Goal: Information Seeking & Learning: Check status

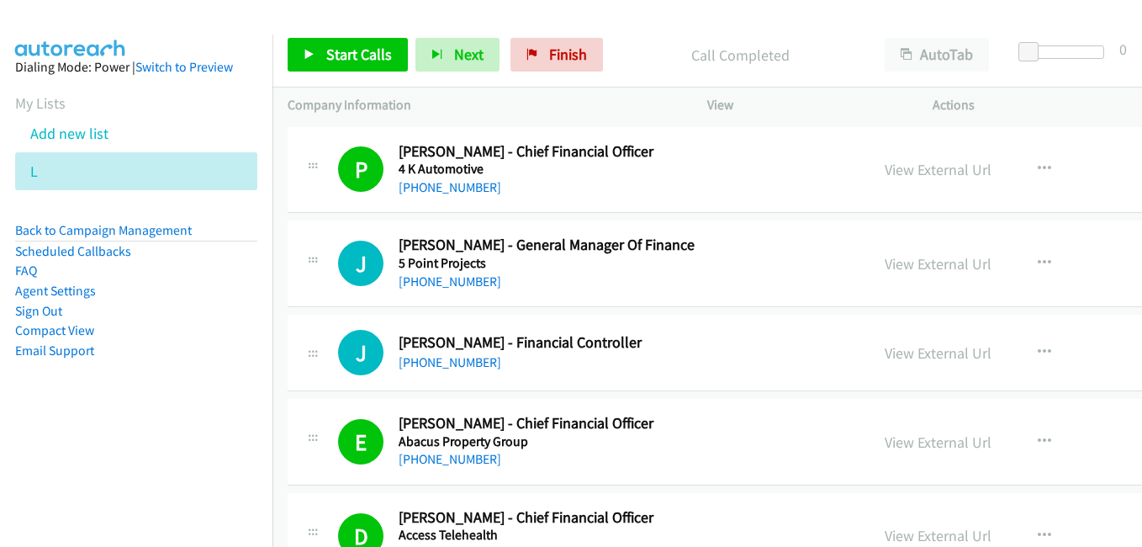
scroll to position [37512, 0]
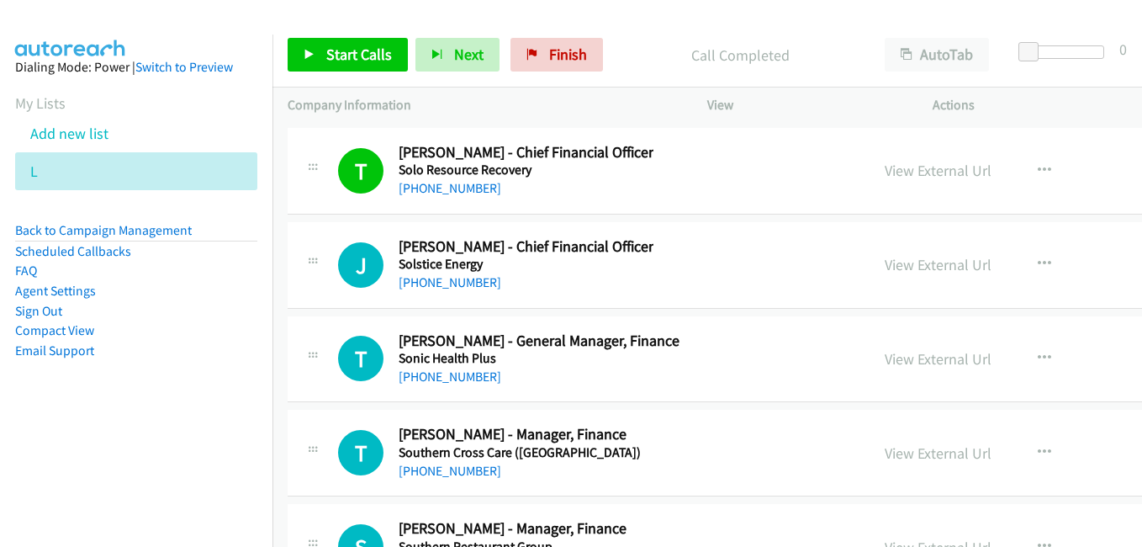
drag, startPoint x: 897, startPoint y: 262, endPoint x: 779, endPoint y: 149, distance: 163.6
click at [897, 262] on link "View External Url" at bounding box center [938, 264] width 107 height 19
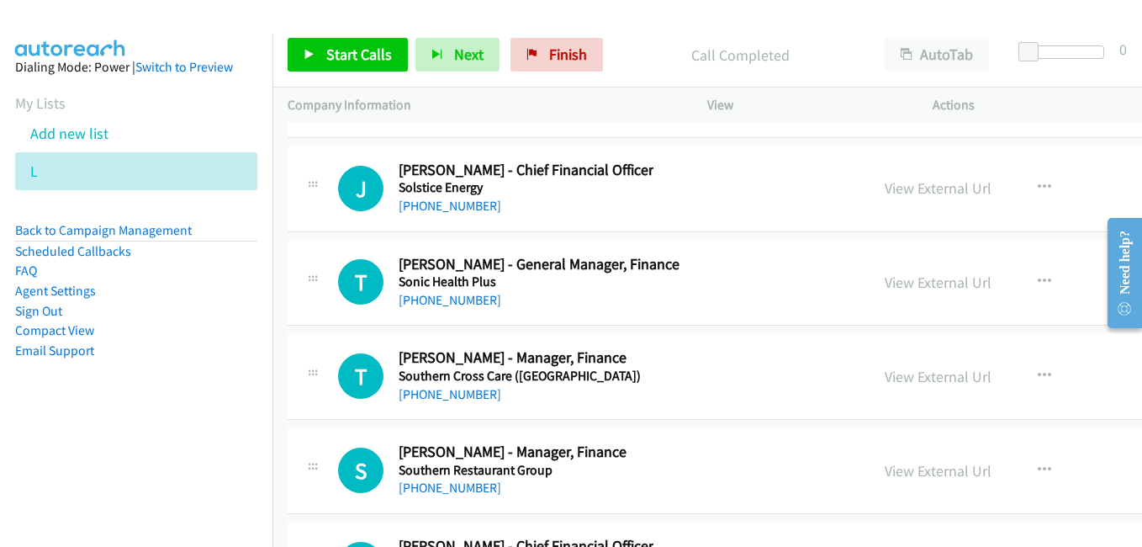
scroll to position [37596, 0]
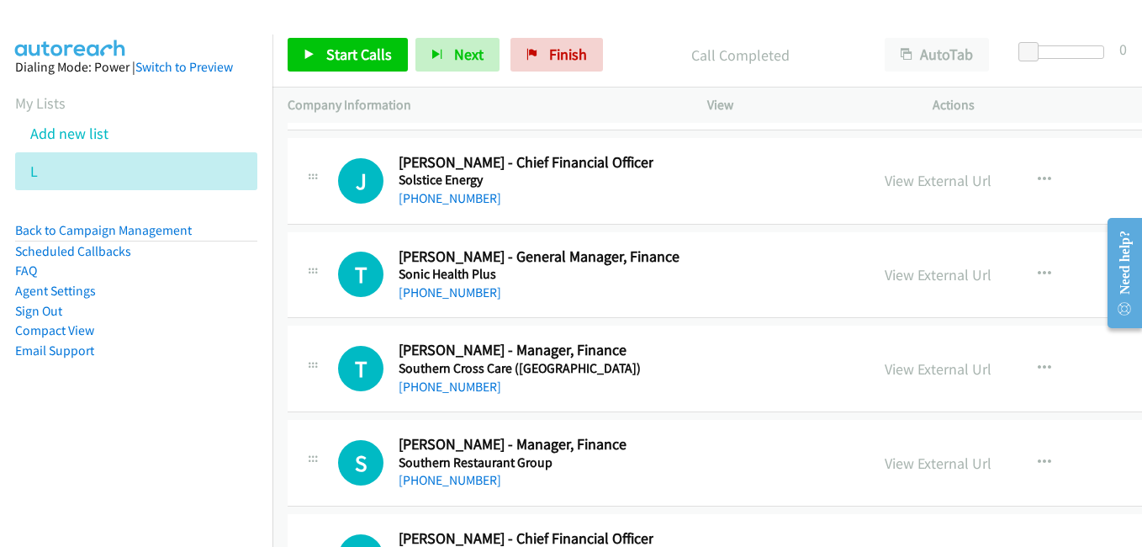
click at [886, 269] on link "View External Url" at bounding box center [938, 274] width 107 height 19
drag, startPoint x: 893, startPoint y: 368, endPoint x: 198, endPoint y: 0, distance: 786.4
click at [886, 363] on link "View External Url" at bounding box center [938, 368] width 107 height 19
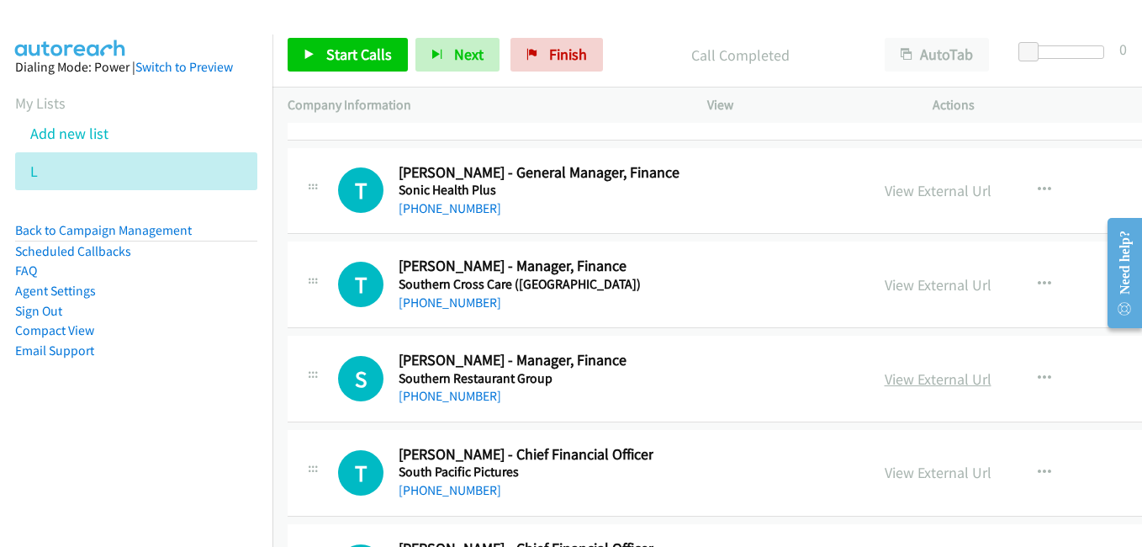
click at [893, 383] on link "View External Url" at bounding box center [938, 378] width 107 height 19
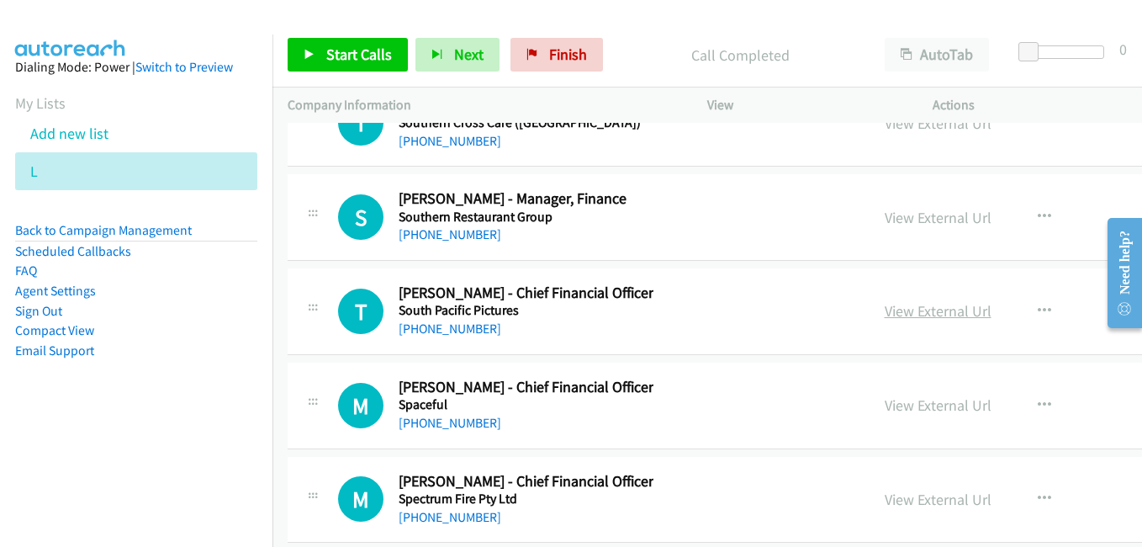
scroll to position [37849, 0]
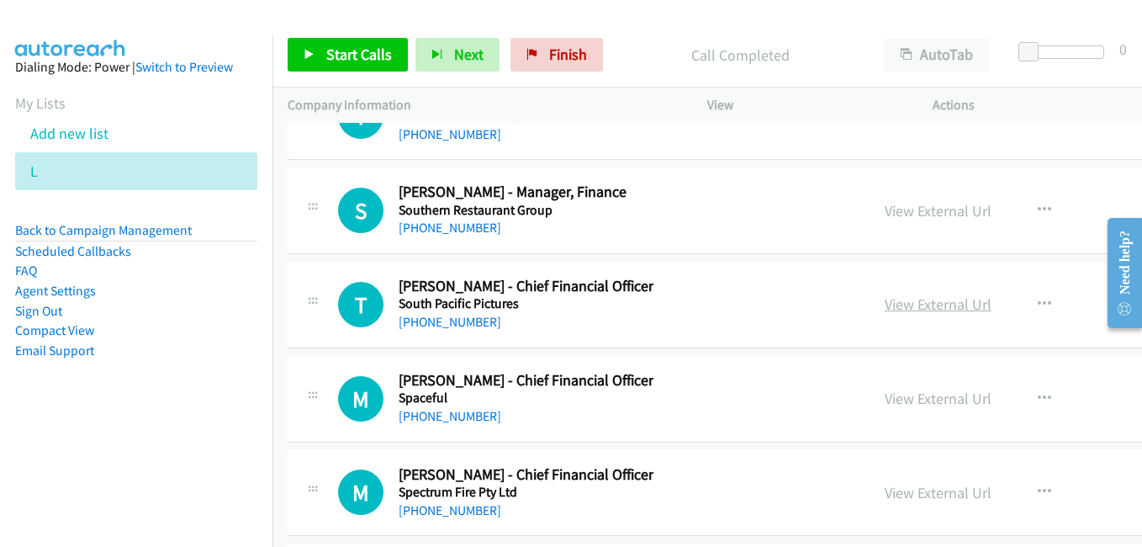
click at [894, 307] on link "View External Url" at bounding box center [938, 303] width 107 height 19
click at [891, 390] on link "View External Url" at bounding box center [938, 398] width 107 height 19
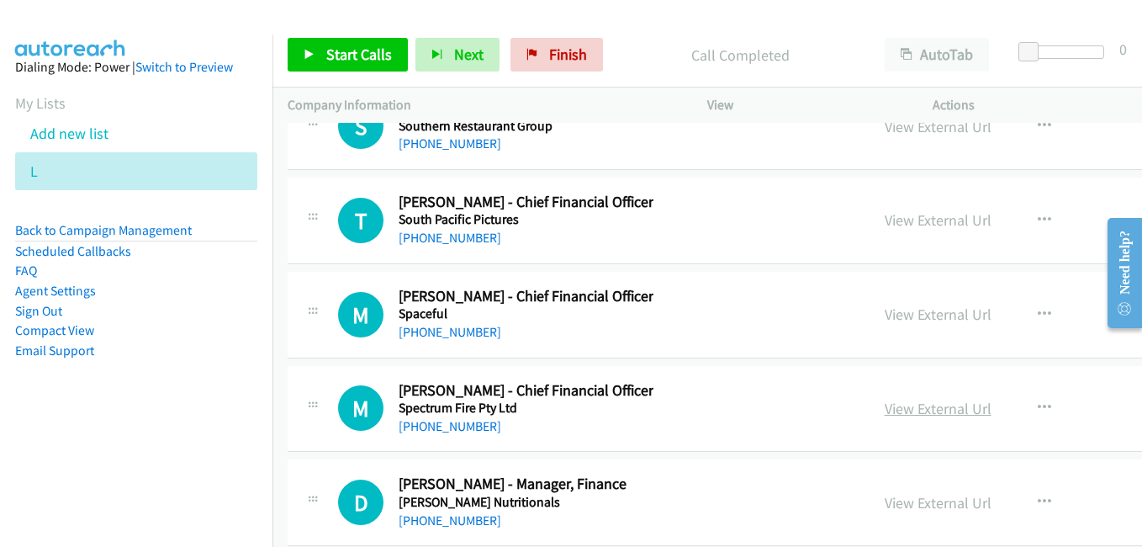
click at [885, 408] on link "View External Url" at bounding box center [938, 408] width 107 height 19
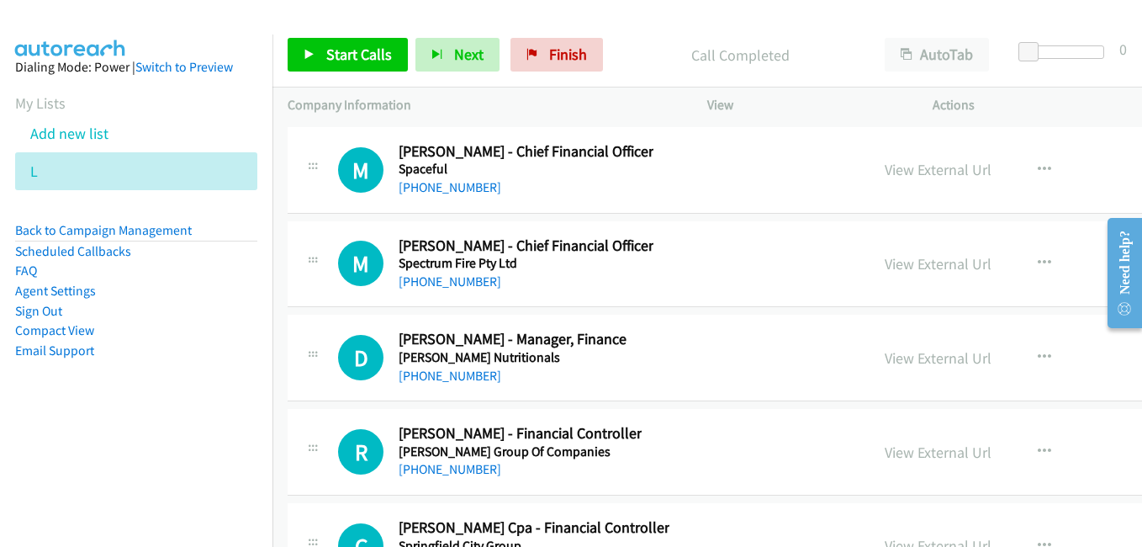
scroll to position [38101, 0]
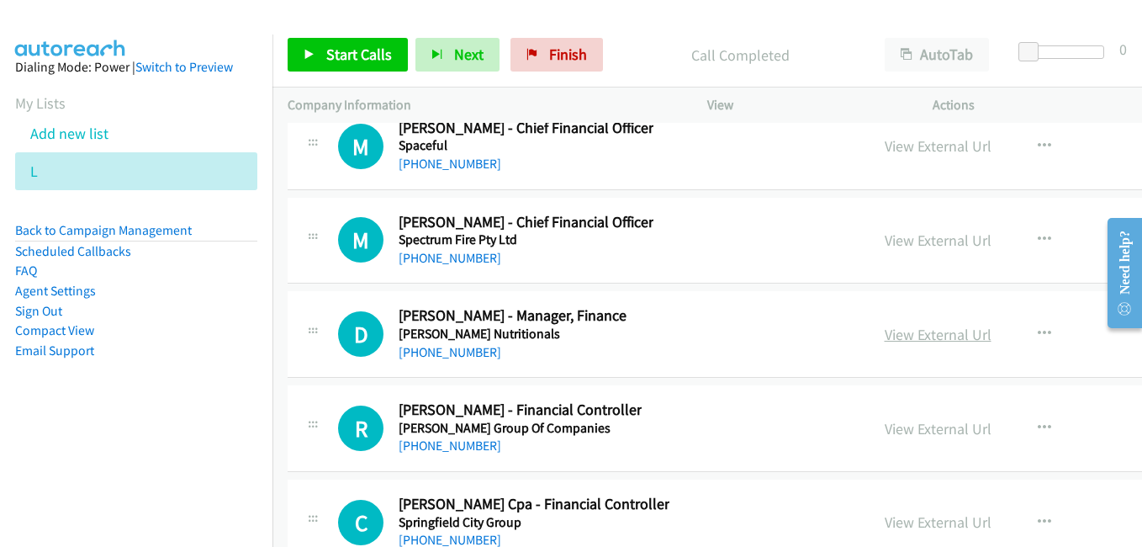
click at [885, 335] on link "View External Url" at bounding box center [938, 334] width 107 height 19
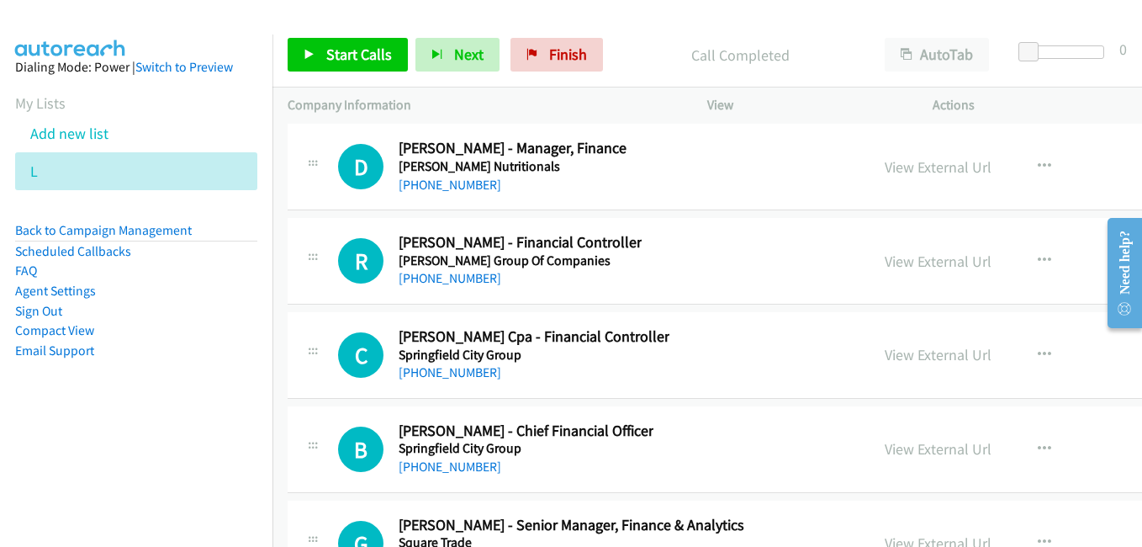
scroll to position [38269, 0]
click at [890, 260] on link "View External Url" at bounding box center [938, 260] width 107 height 19
click at [892, 359] on link "View External Url" at bounding box center [938, 353] width 107 height 19
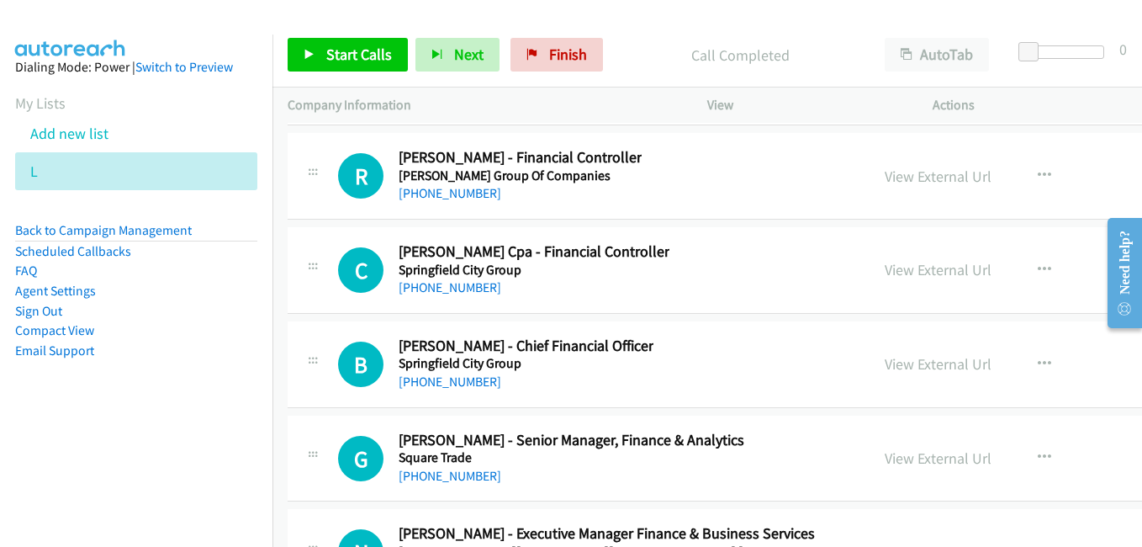
drag, startPoint x: 883, startPoint y: 362, endPoint x: 420, endPoint y: 223, distance: 483.8
click at [885, 362] on link "View External Url" at bounding box center [938, 363] width 107 height 19
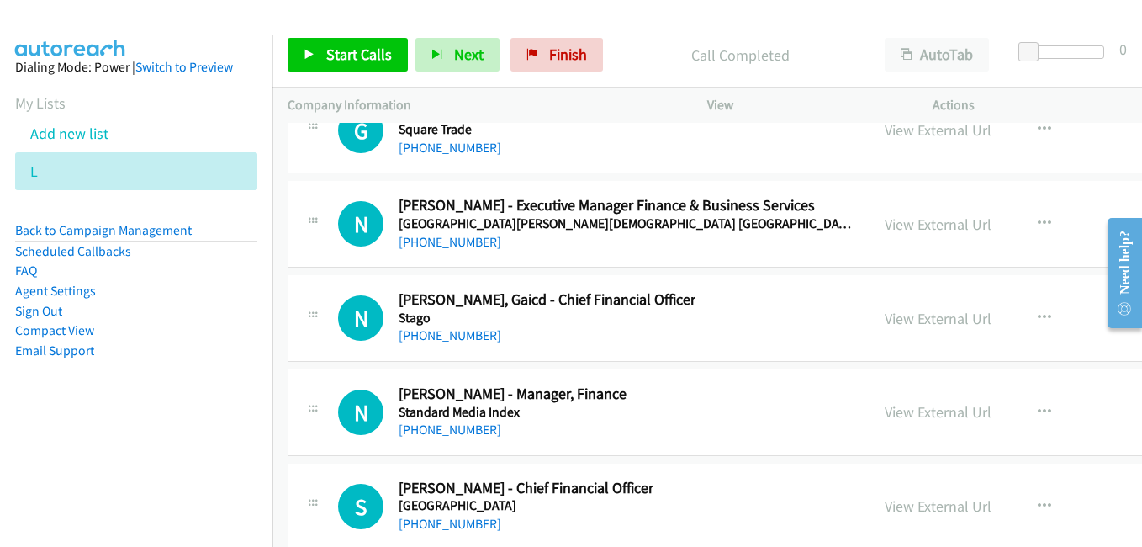
scroll to position [38690, 0]
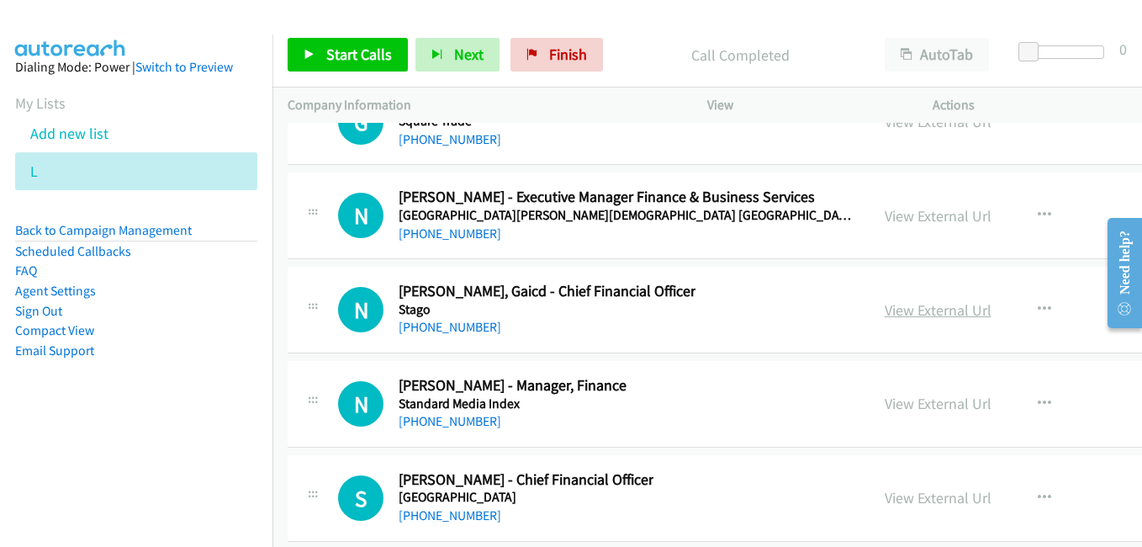
drag, startPoint x: 895, startPoint y: 310, endPoint x: 886, endPoint y: 307, distance: 8.8
click at [895, 310] on link "View External Url" at bounding box center [938, 309] width 107 height 19
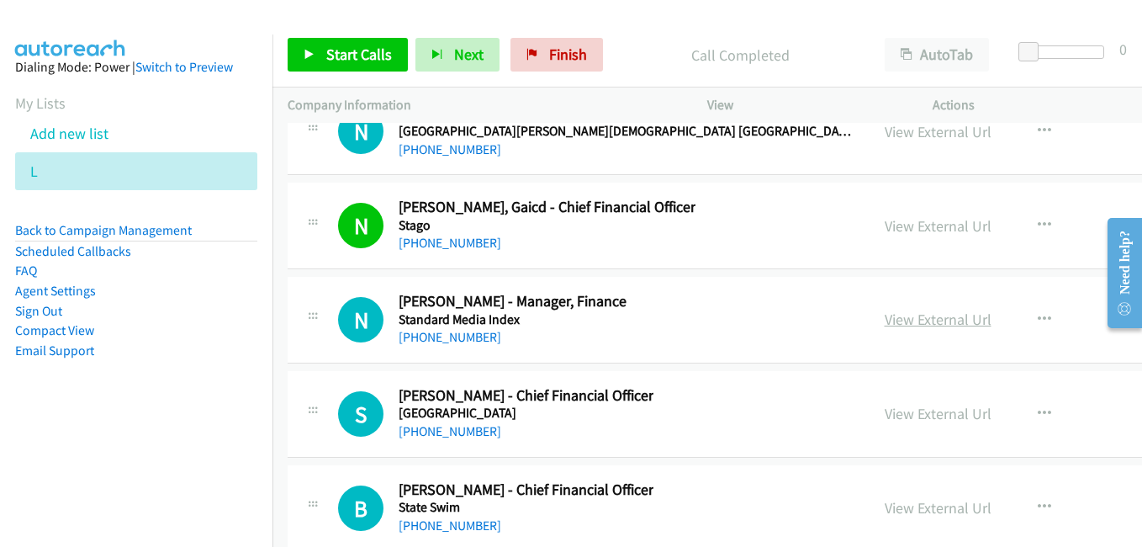
click at [885, 315] on link "View External Url" at bounding box center [938, 319] width 107 height 19
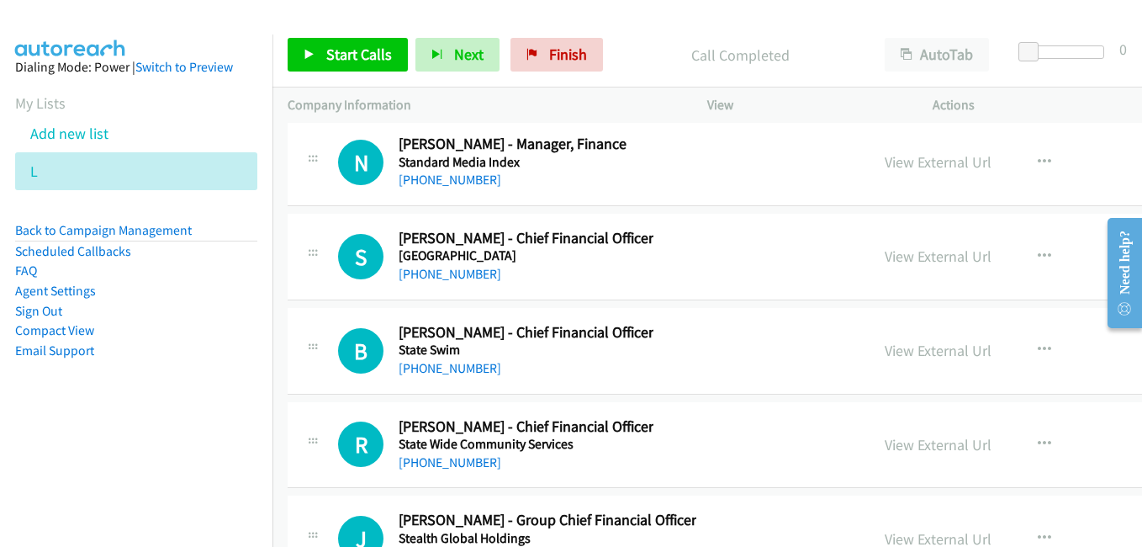
scroll to position [38942, 0]
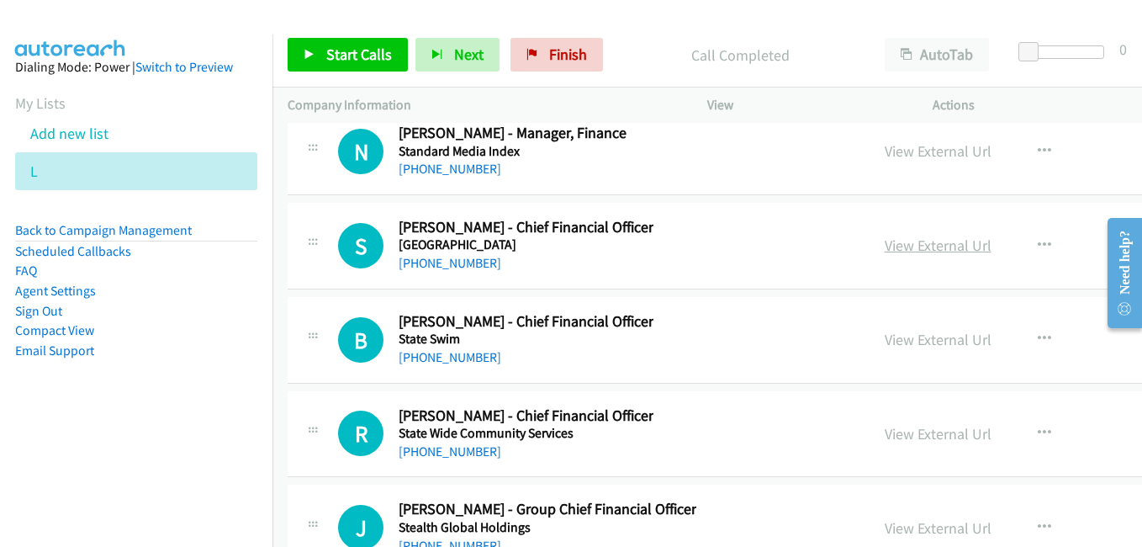
click at [895, 246] on link "View External Url" at bounding box center [938, 245] width 107 height 19
click at [898, 341] on link "View External Url" at bounding box center [938, 339] width 107 height 19
click at [889, 431] on link "View External Url" at bounding box center [938, 433] width 107 height 19
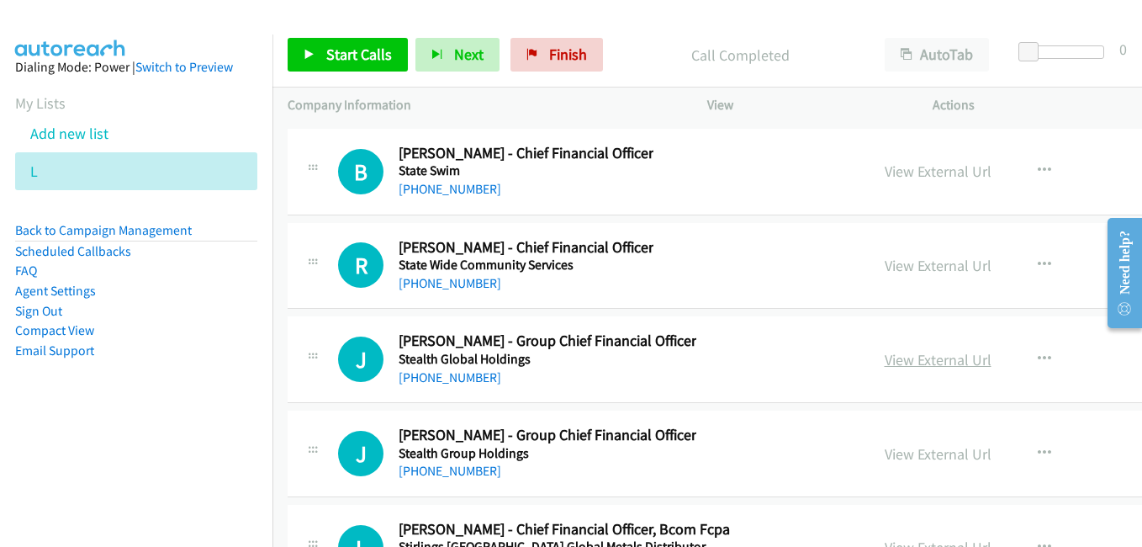
click at [885, 367] on link "View External Url" at bounding box center [938, 359] width 107 height 19
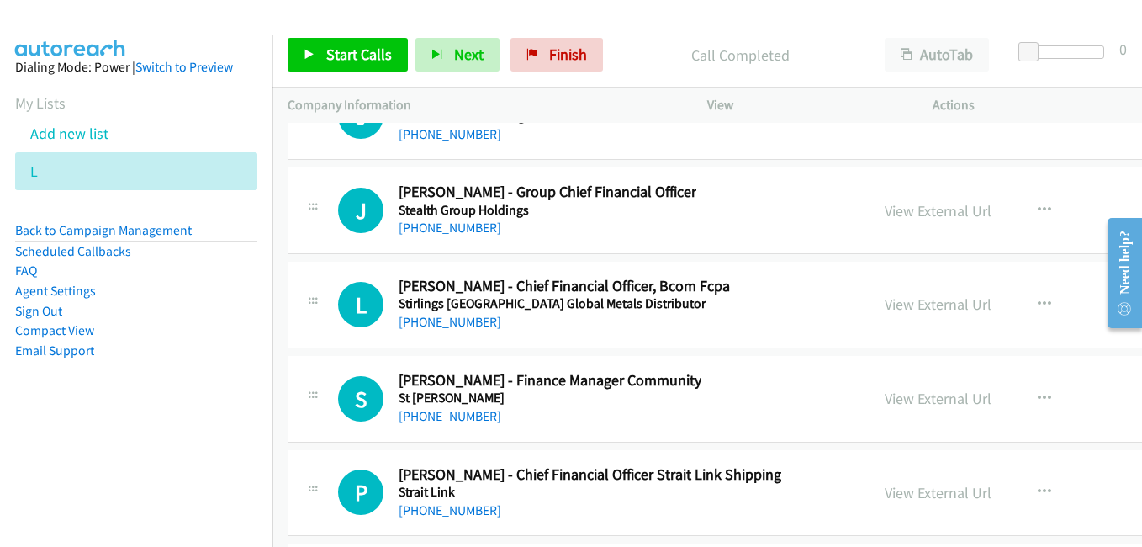
scroll to position [39363, 0]
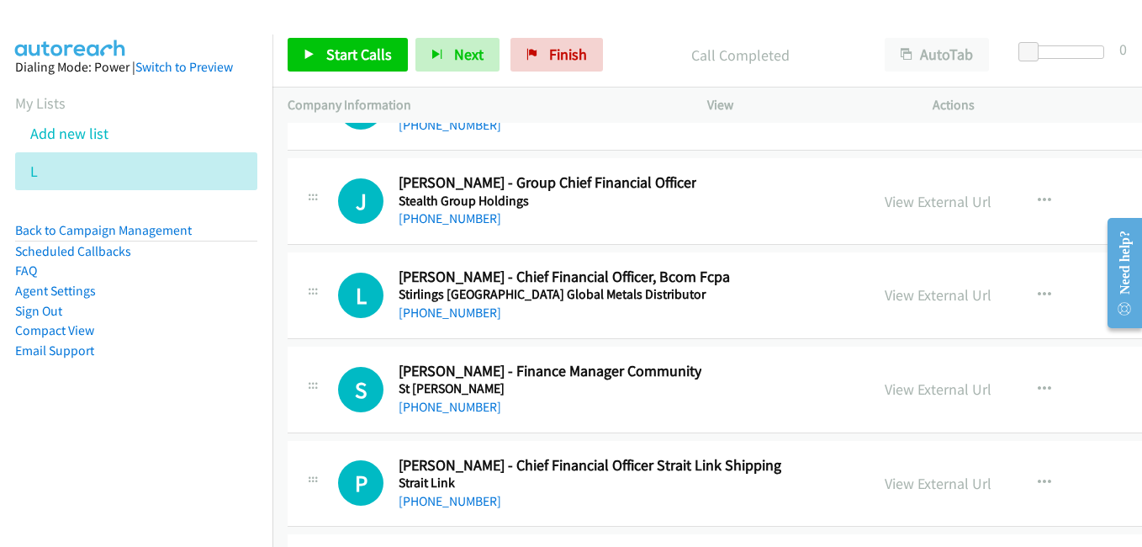
drag, startPoint x: 902, startPoint y: 296, endPoint x: 606, endPoint y: 207, distance: 308.4
click at [902, 296] on link "View External Url" at bounding box center [938, 294] width 107 height 19
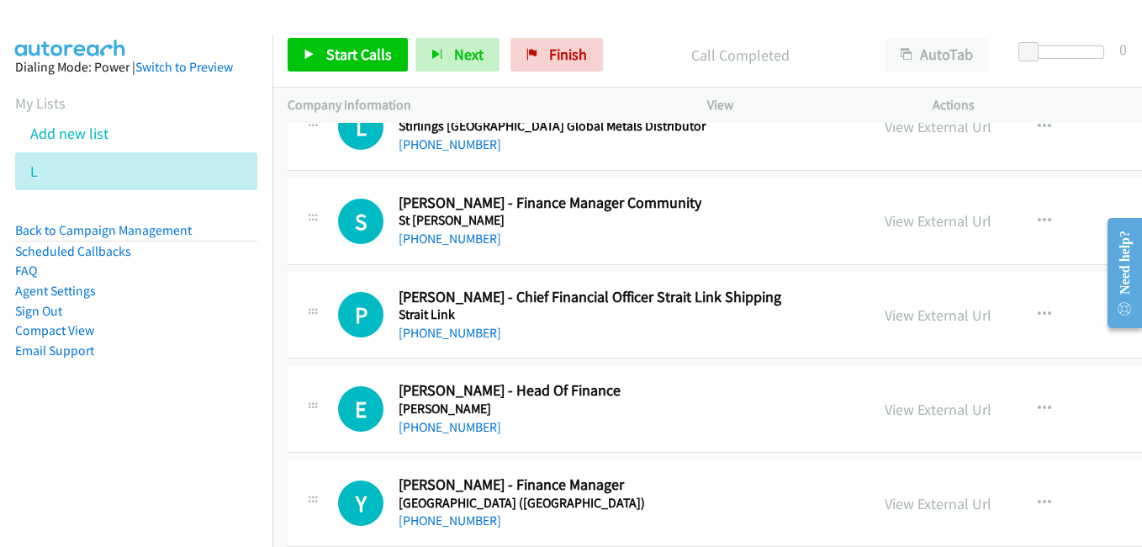
scroll to position [39615, 0]
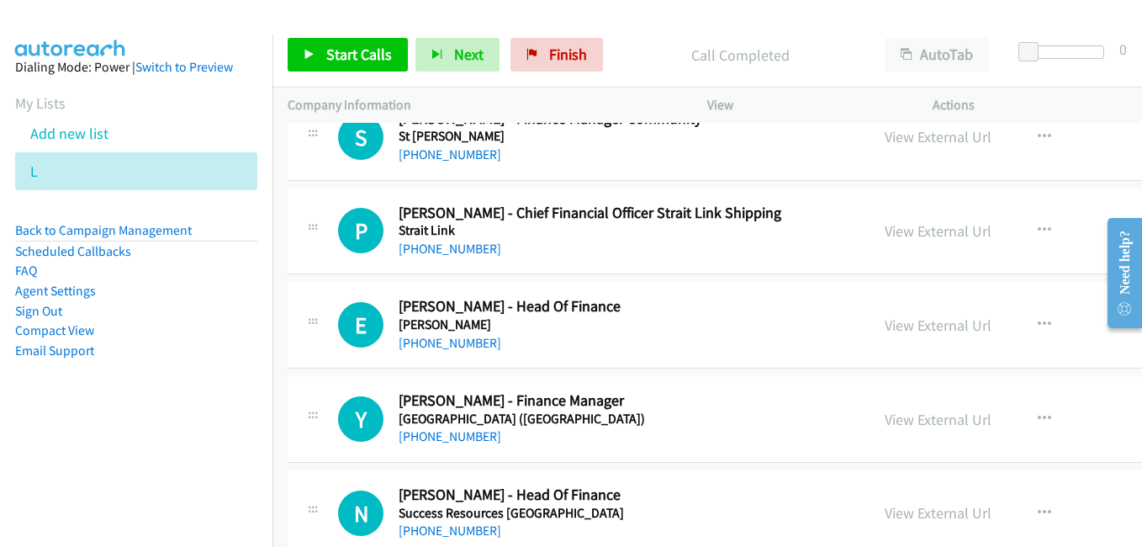
drag, startPoint x: 902, startPoint y: 329, endPoint x: 712, endPoint y: 297, distance: 192.8
click at [902, 329] on link "View External Url" at bounding box center [938, 324] width 107 height 19
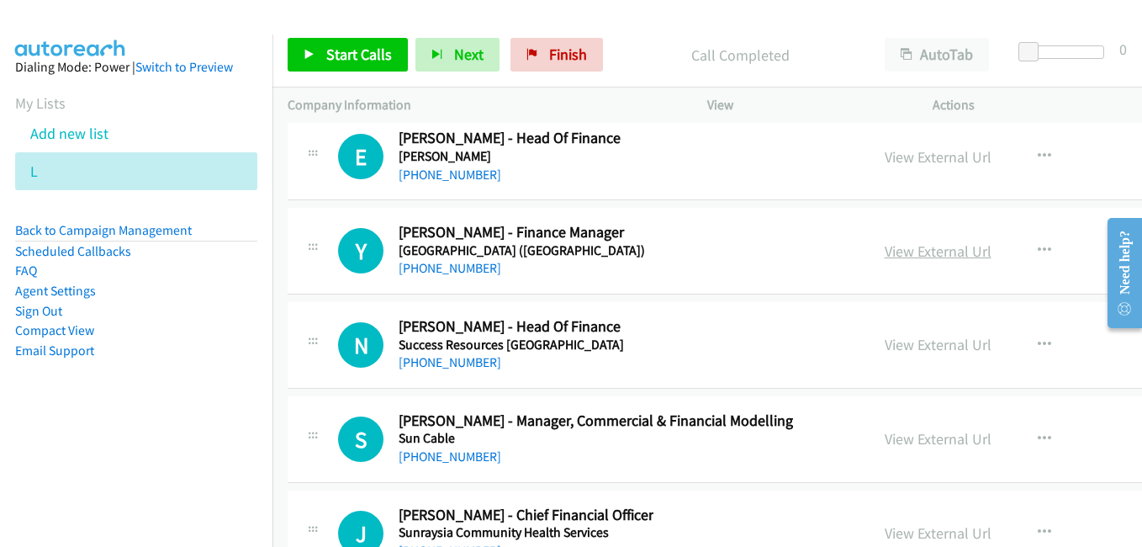
click at [897, 255] on link "View External Url" at bounding box center [938, 250] width 107 height 19
drag, startPoint x: 891, startPoint y: 347, endPoint x: 816, endPoint y: 341, distance: 75.2
click at [891, 347] on link "View External Url" at bounding box center [938, 344] width 107 height 19
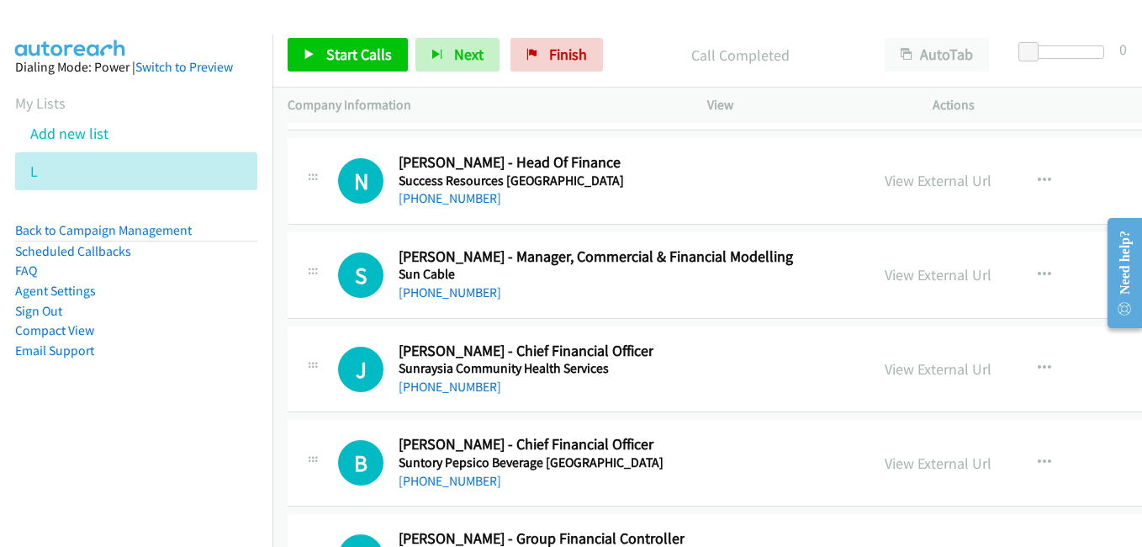
scroll to position [39951, 0]
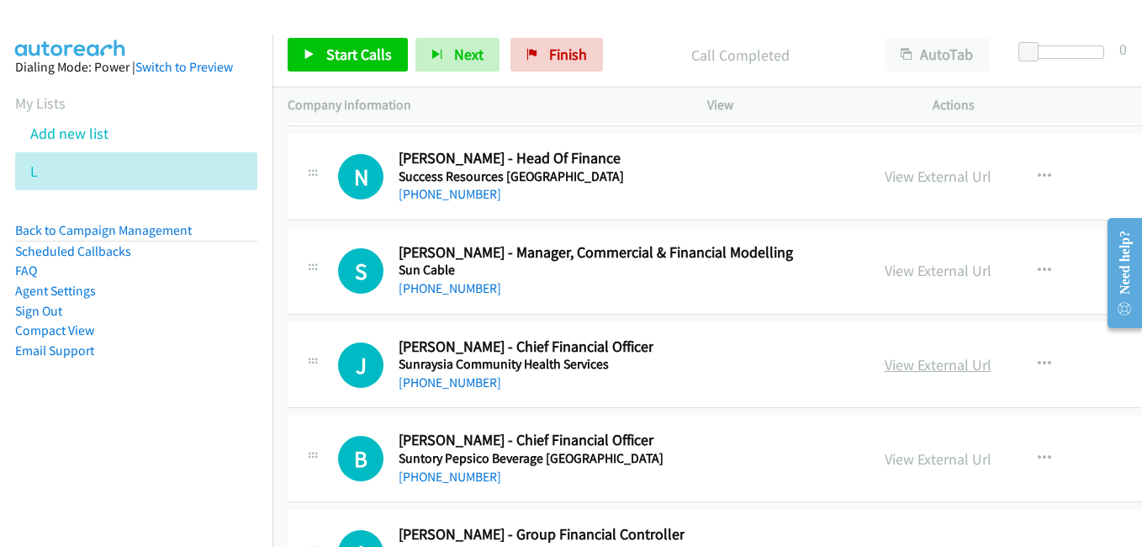
click at [885, 366] on link "View External Url" at bounding box center [938, 364] width 107 height 19
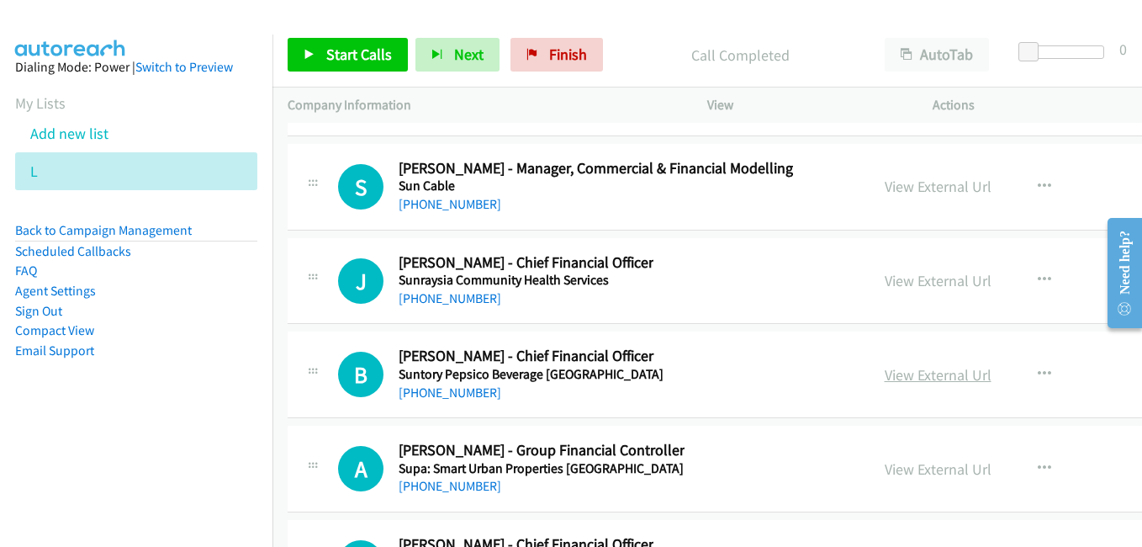
click at [896, 374] on link "View External Url" at bounding box center [938, 374] width 107 height 19
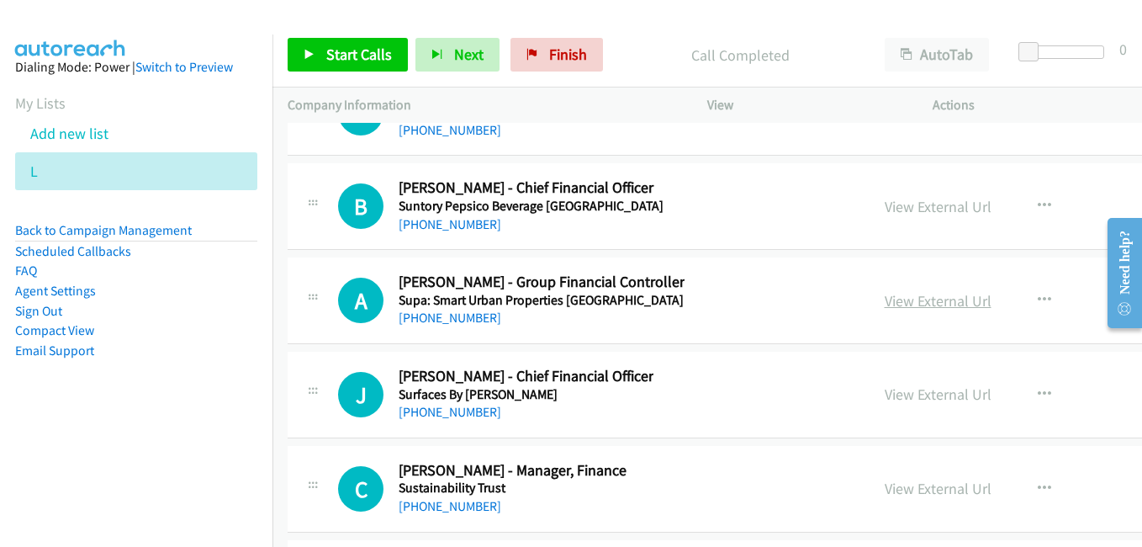
click at [885, 297] on link "View External Url" at bounding box center [938, 300] width 107 height 19
click at [885, 389] on link "View External Url" at bounding box center [938, 393] width 107 height 19
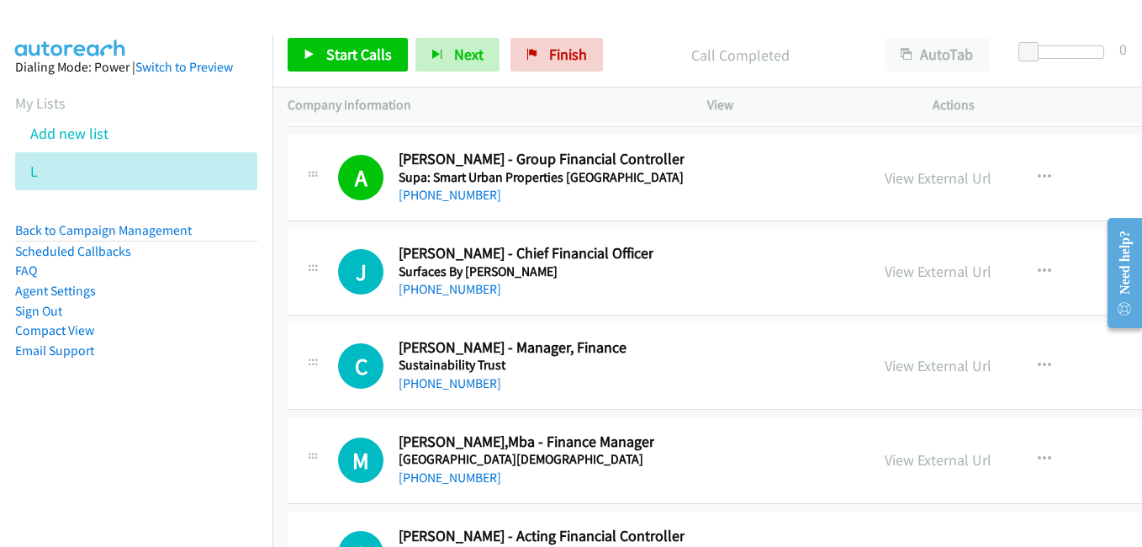
scroll to position [40456, 0]
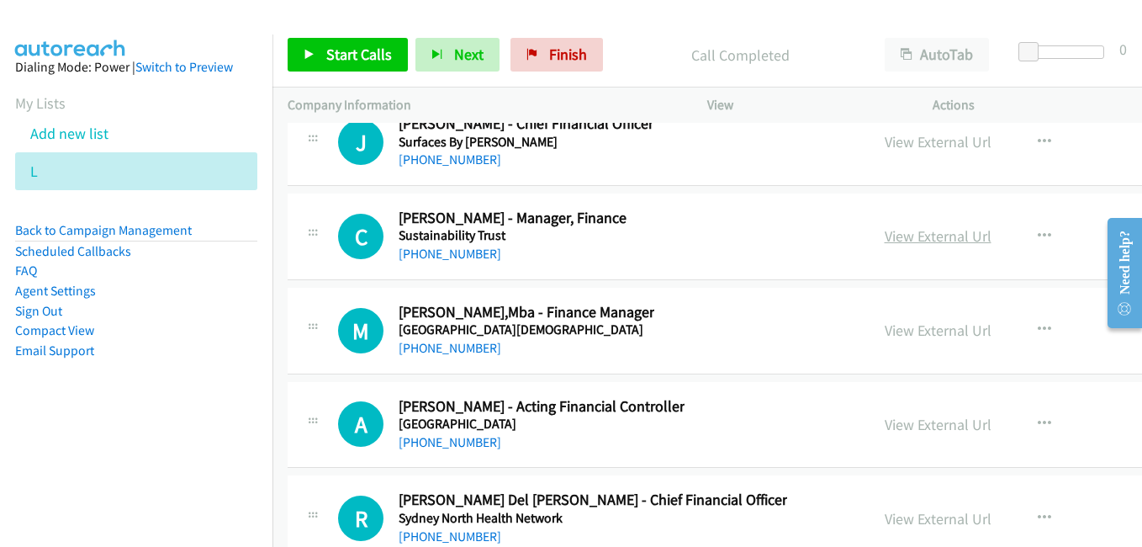
drag, startPoint x: 900, startPoint y: 240, endPoint x: 883, endPoint y: 238, distance: 16.9
click at [900, 240] on link "View External Url" at bounding box center [938, 235] width 107 height 19
click at [885, 329] on link "View External Url" at bounding box center [938, 329] width 107 height 19
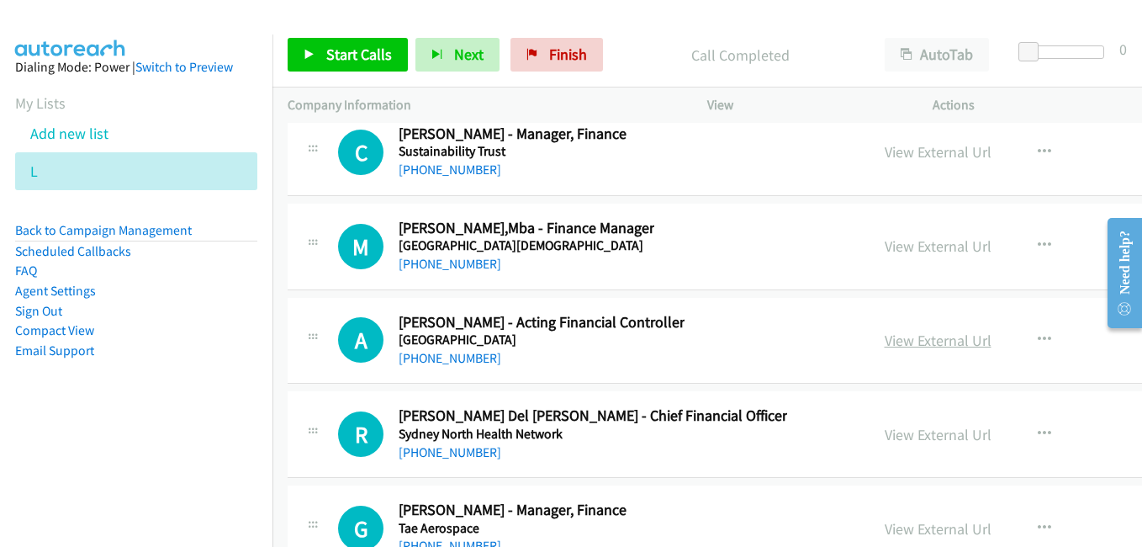
click at [885, 341] on link "View External Url" at bounding box center [938, 340] width 107 height 19
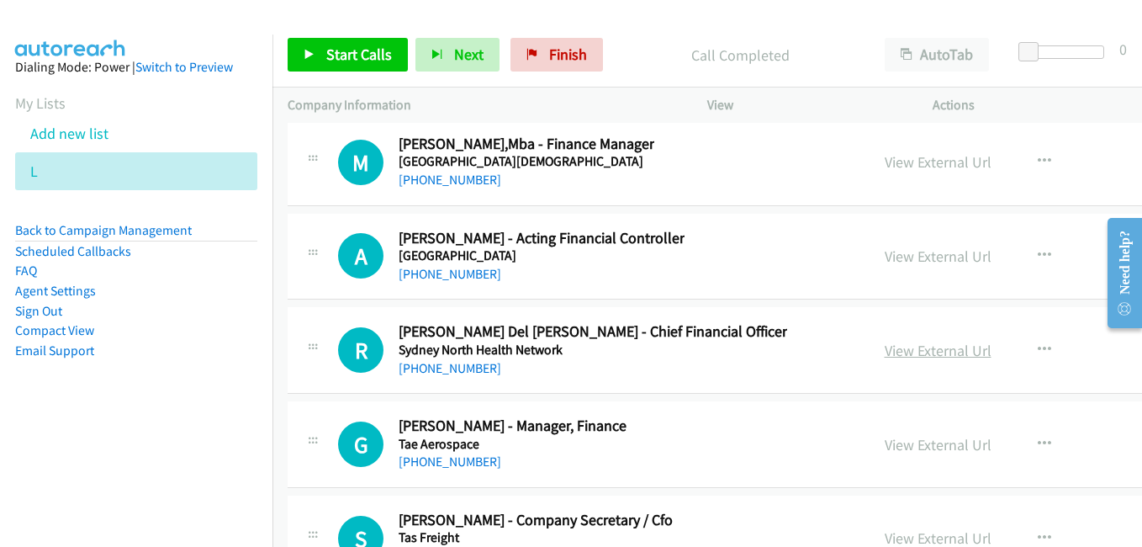
click at [885, 346] on link "View External Url" at bounding box center [938, 350] width 107 height 19
click at [896, 441] on link "View External Url" at bounding box center [938, 444] width 107 height 19
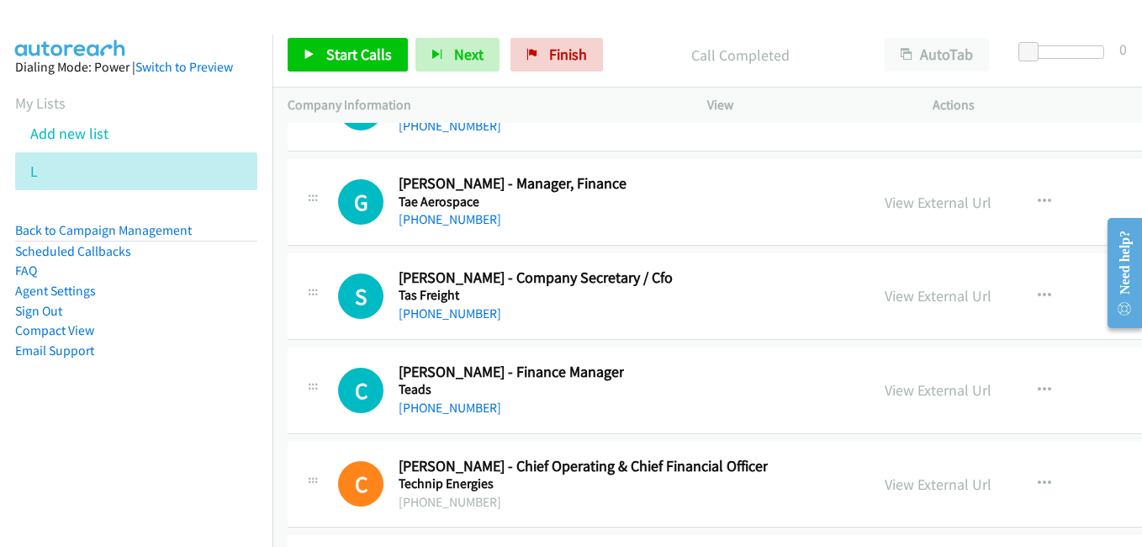
scroll to position [40877, 0]
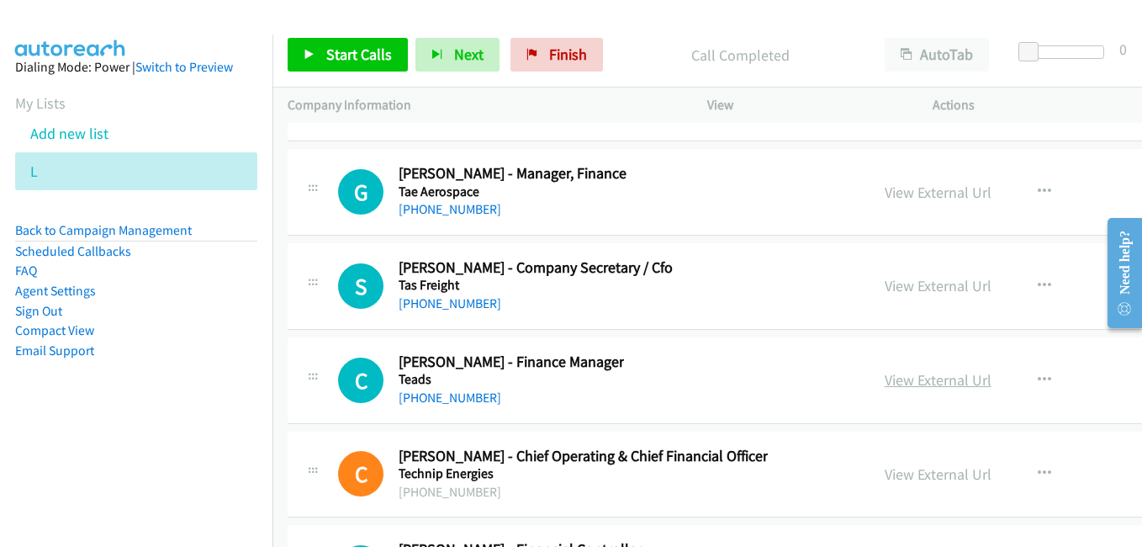
click at [885, 381] on link "View External Url" at bounding box center [938, 379] width 107 height 19
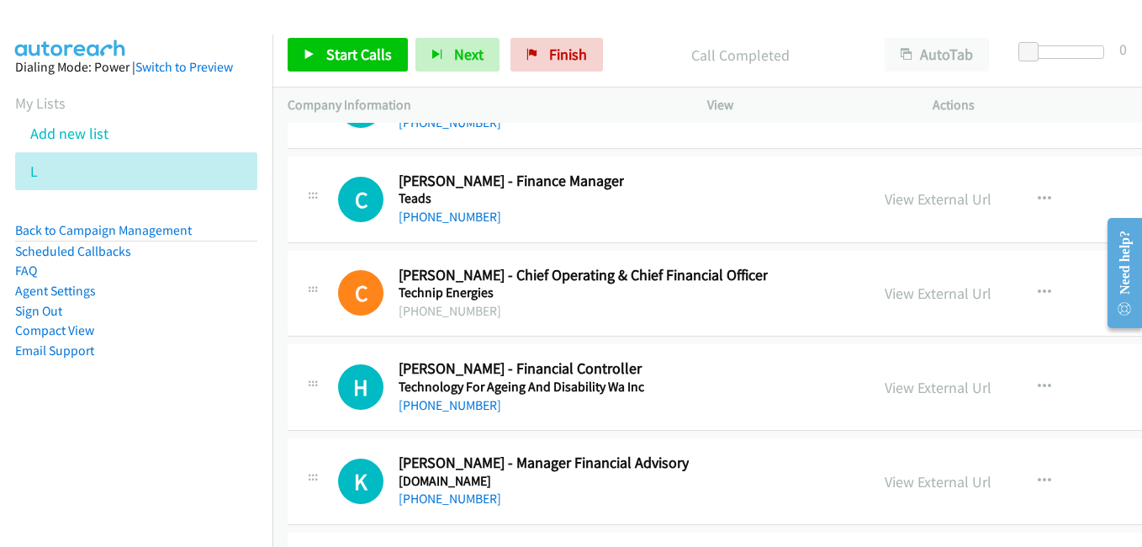
scroll to position [41129, 0]
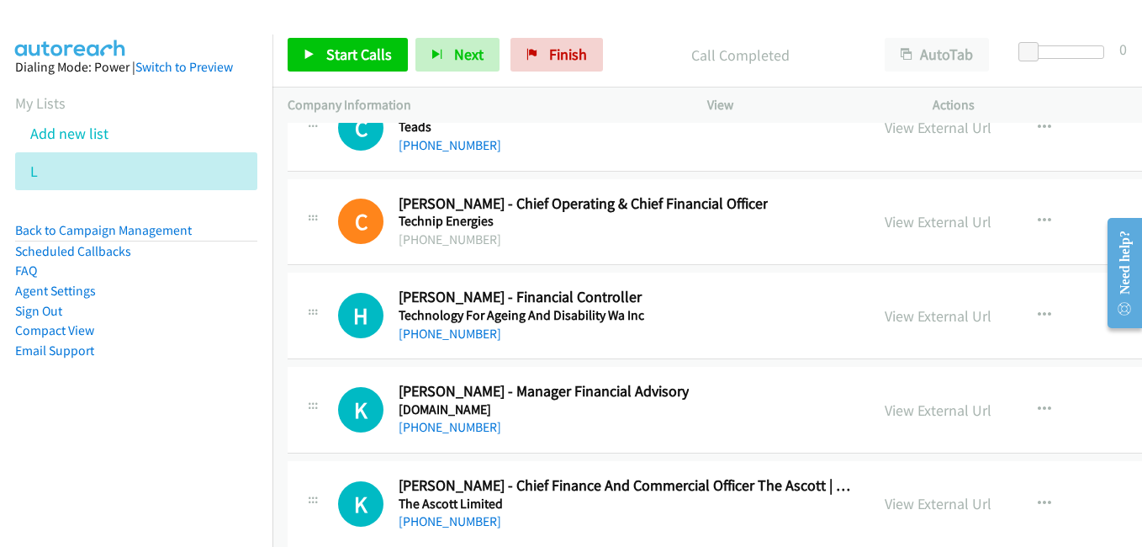
click at [891, 231] on div "View External Url" at bounding box center [938, 221] width 107 height 23
click at [891, 224] on link "View External Url" at bounding box center [938, 221] width 107 height 19
click at [881, 328] on div "View External Url View External Url Schedule/Manage Callback Start Calls Here R…" at bounding box center [1023, 316] width 306 height 56
click at [885, 320] on link "View External Url" at bounding box center [938, 315] width 107 height 19
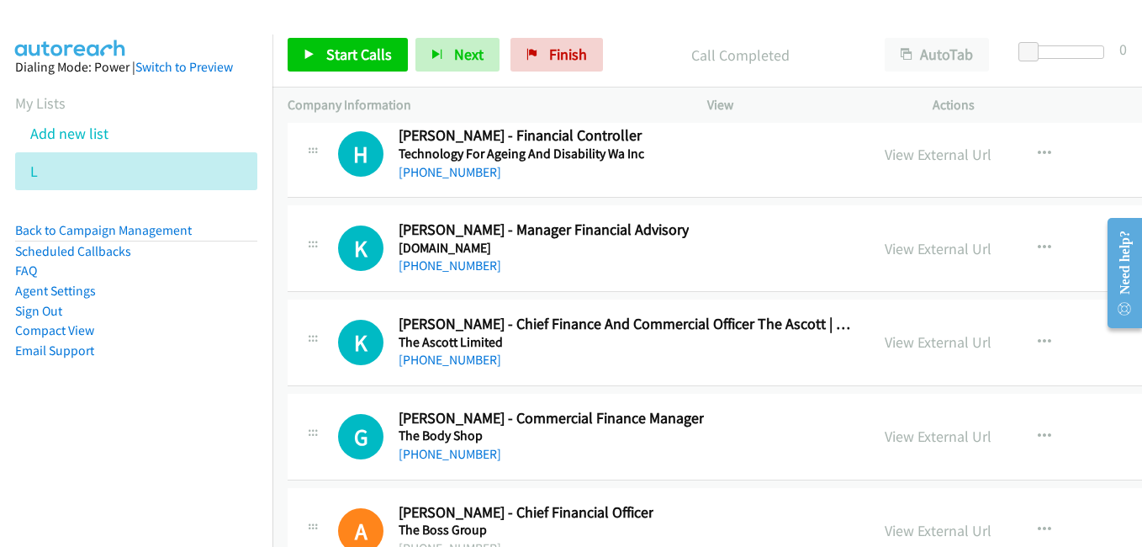
scroll to position [41381, 0]
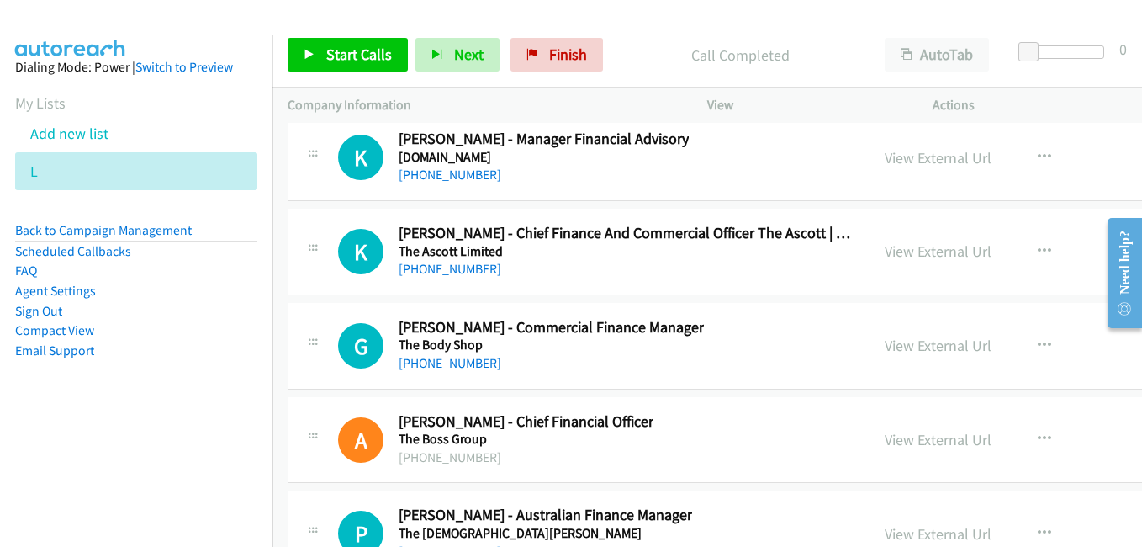
drag, startPoint x: 880, startPoint y: 342, endPoint x: 539, endPoint y: 165, distance: 384.1
click at [904, 346] on link "View External Url" at bounding box center [938, 345] width 107 height 19
click at [886, 434] on link "View External Url" at bounding box center [938, 439] width 107 height 19
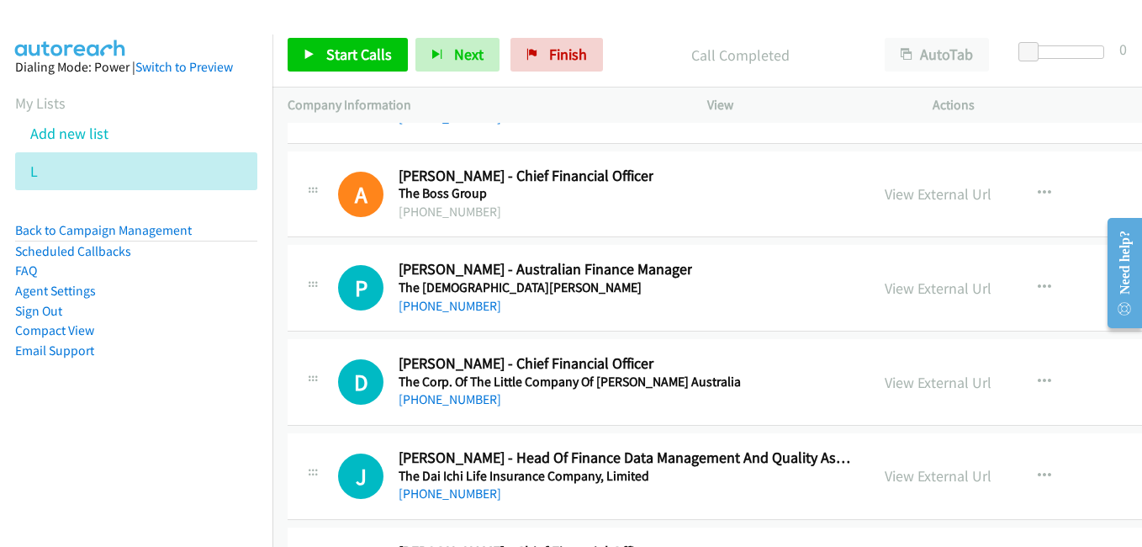
scroll to position [41633, 0]
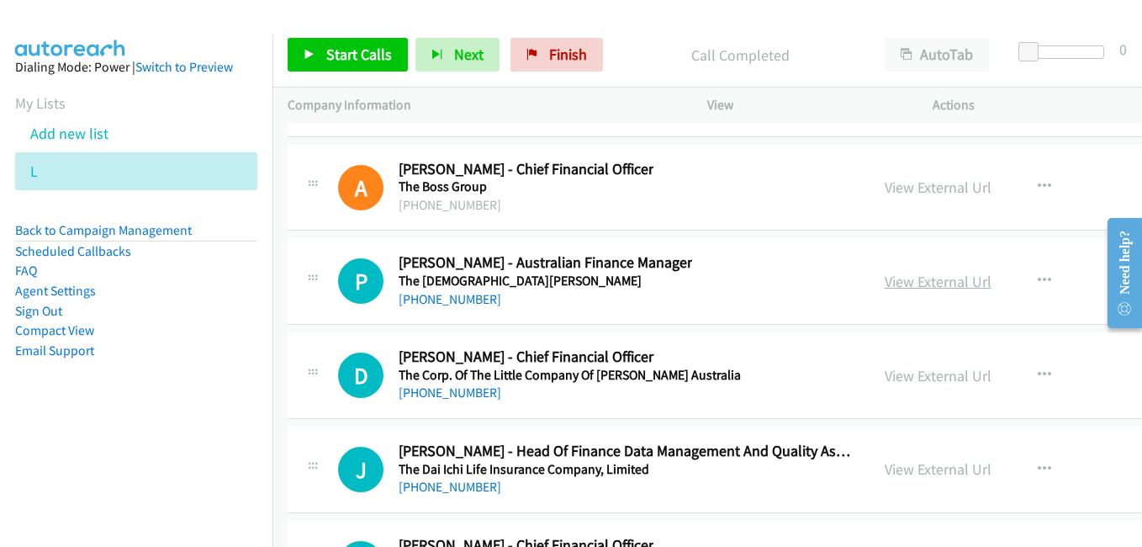
click at [885, 279] on link "View External Url" at bounding box center [938, 281] width 107 height 19
click at [885, 381] on link "View External Url" at bounding box center [938, 375] width 107 height 19
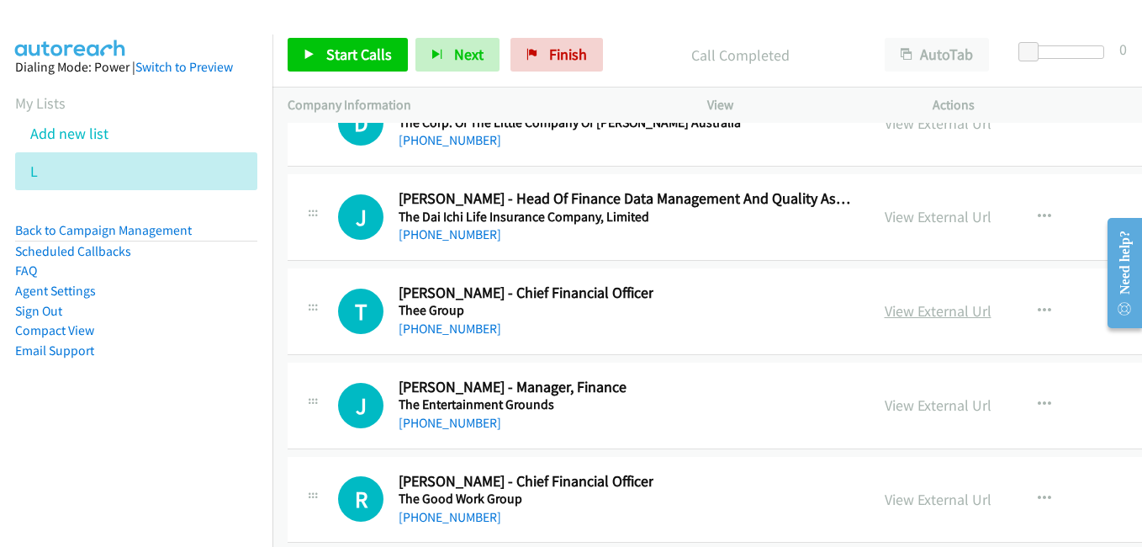
click at [885, 312] on link "View External Url" at bounding box center [938, 310] width 107 height 19
click at [886, 414] on link "View External Url" at bounding box center [938, 404] width 107 height 19
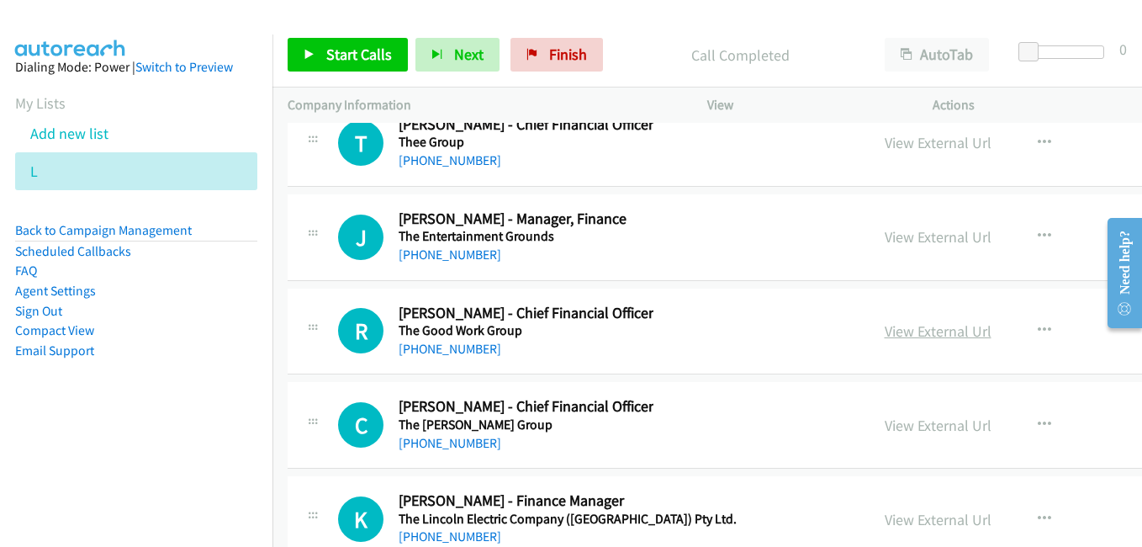
click at [895, 336] on link "View External Url" at bounding box center [938, 330] width 107 height 19
click at [885, 425] on link "View External Url" at bounding box center [938, 424] width 107 height 19
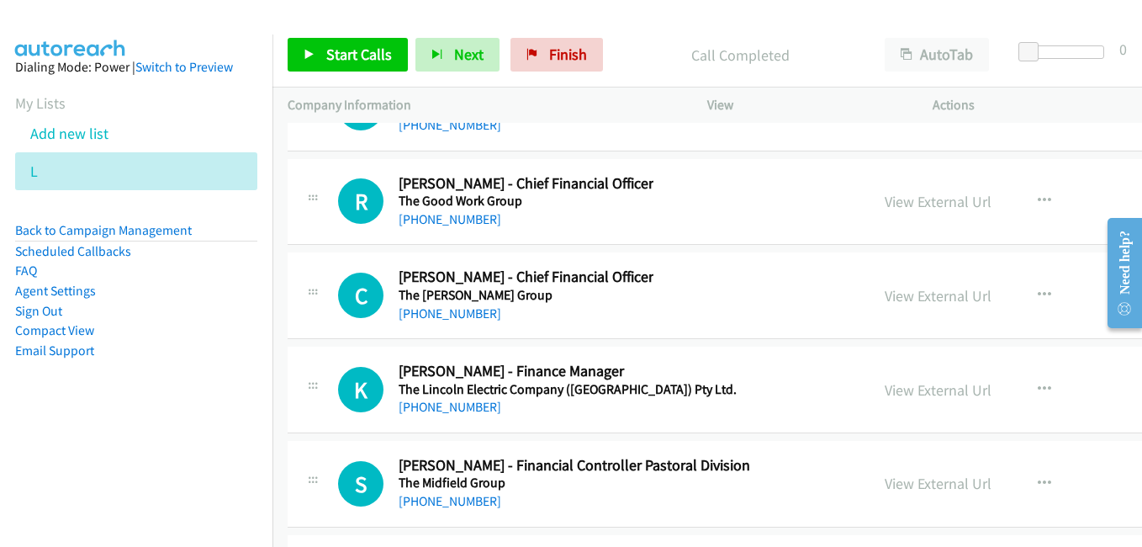
scroll to position [42222, 0]
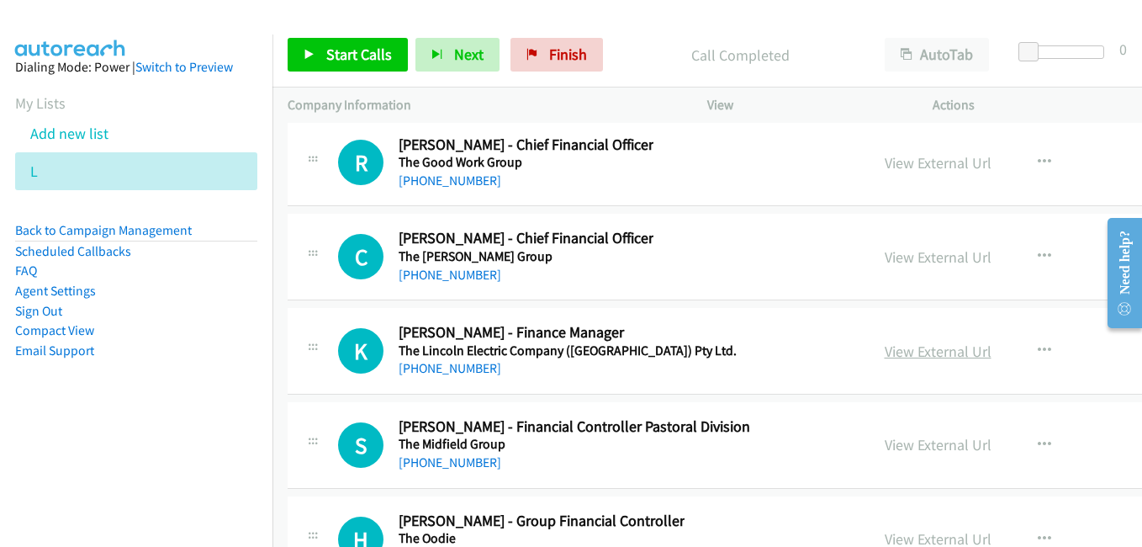
drag, startPoint x: 871, startPoint y: 348, endPoint x: 863, endPoint y: 343, distance: 9.8
click at [885, 348] on link "View External Url" at bounding box center [938, 350] width 107 height 19
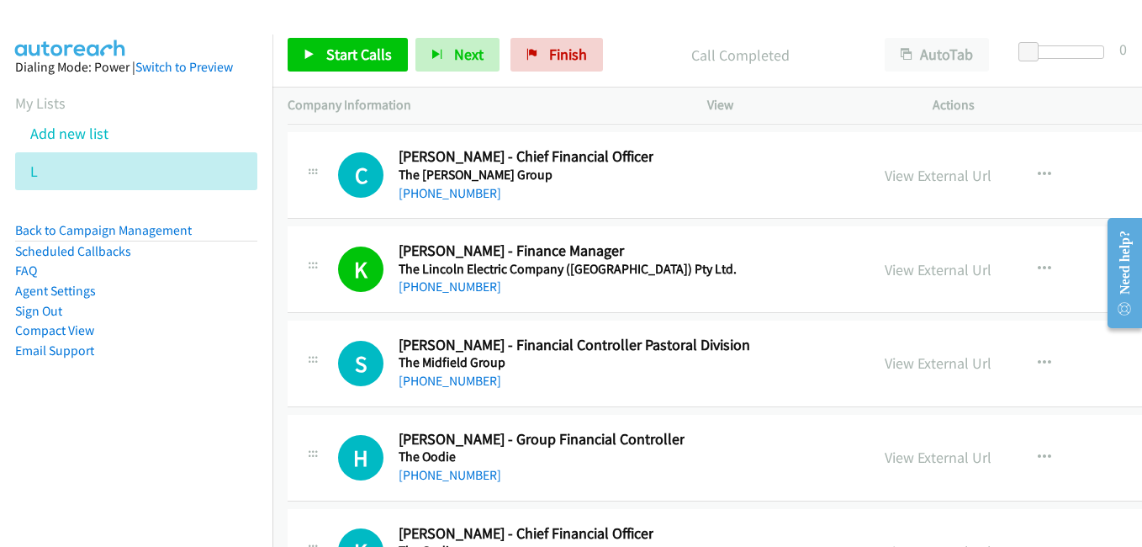
scroll to position [42390, 0]
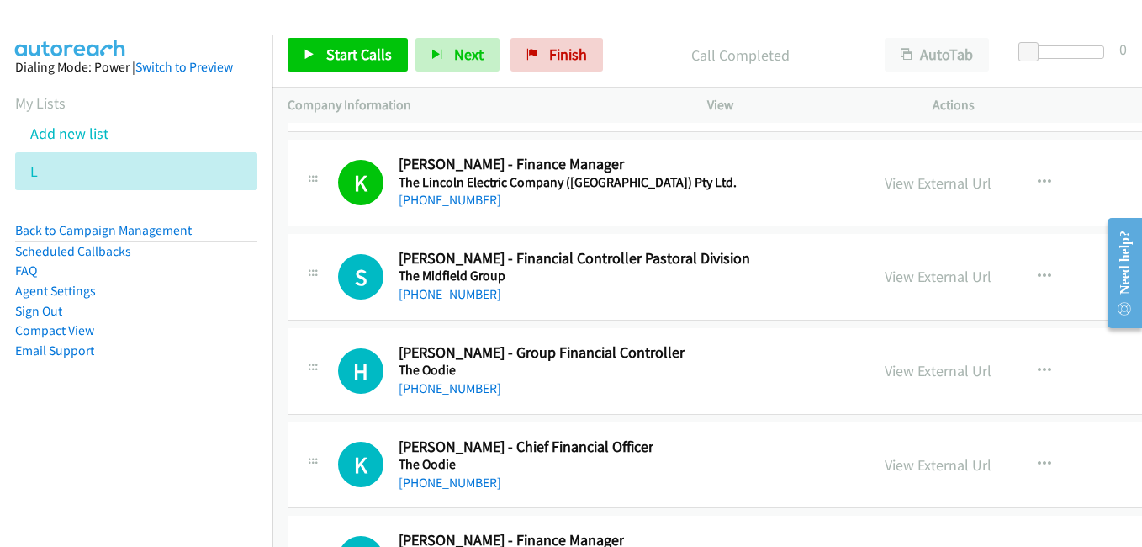
click at [889, 368] on link "View External Url" at bounding box center [938, 370] width 107 height 19
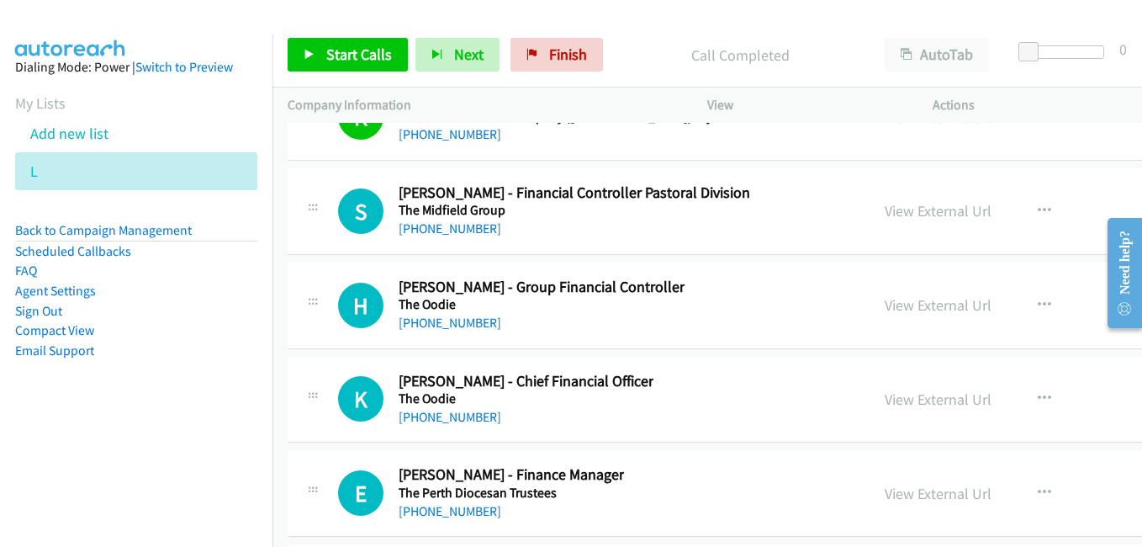
scroll to position [42559, 0]
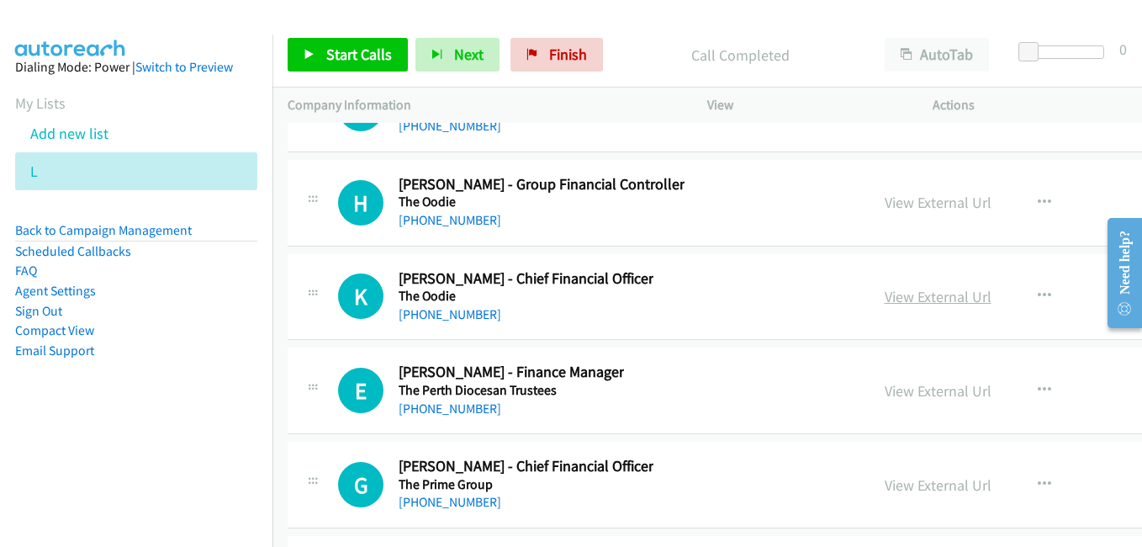
drag, startPoint x: 888, startPoint y: 293, endPoint x: 271, endPoint y: 14, distance: 677.2
click at [888, 293] on link "View External Url" at bounding box center [938, 296] width 107 height 19
click at [885, 389] on link "View External Url" at bounding box center [938, 390] width 107 height 19
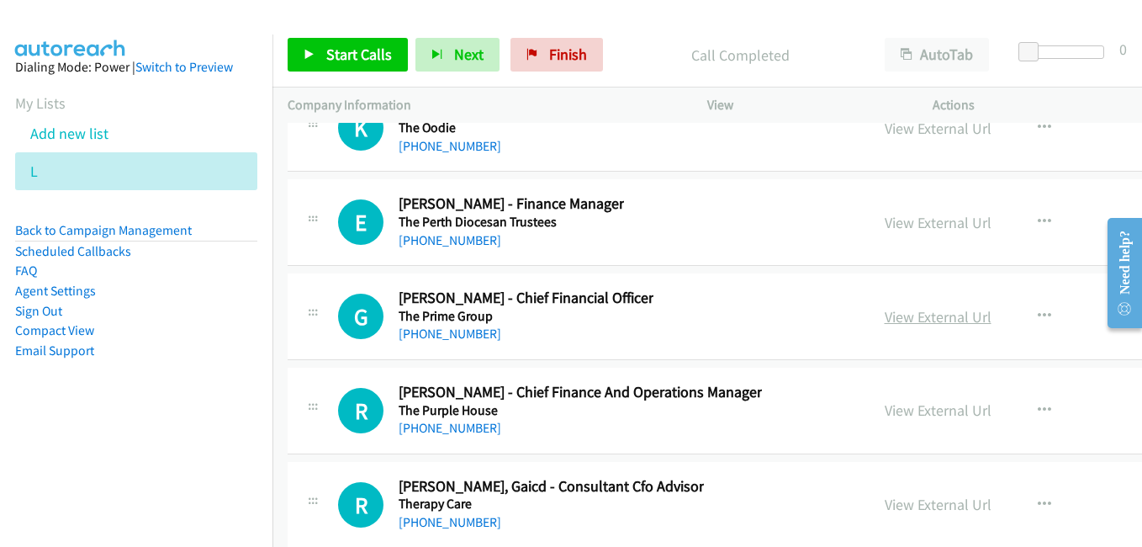
click at [907, 312] on link "View External Url" at bounding box center [938, 316] width 107 height 19
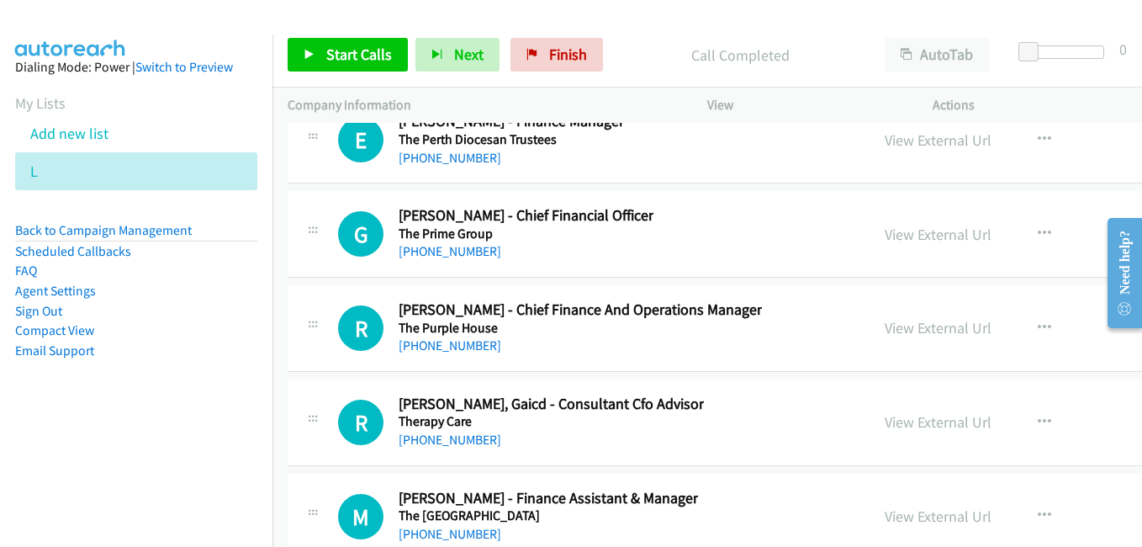
scroll to position [42895, 0]
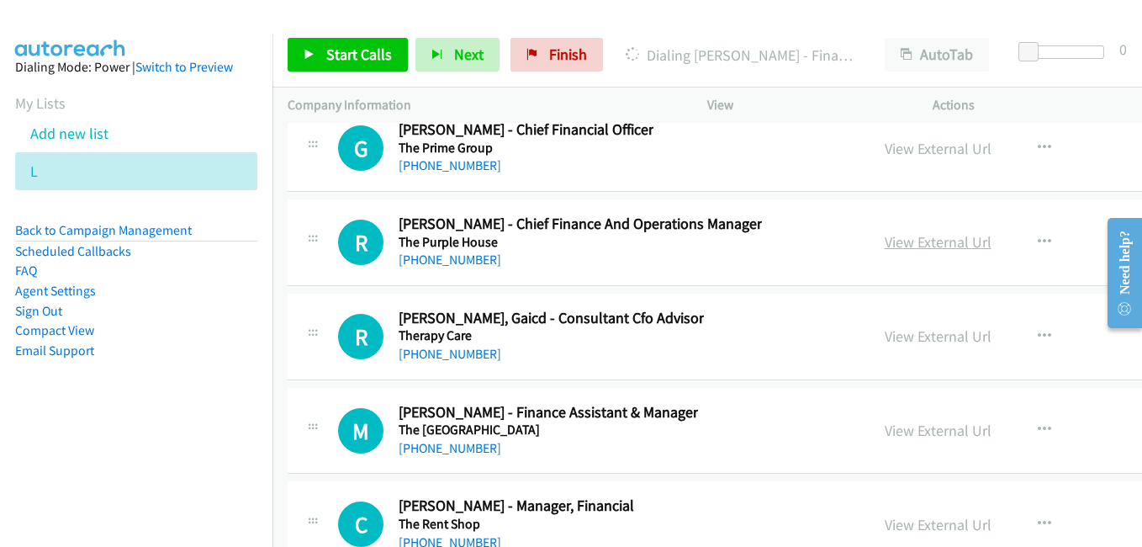
click at [885, 247] on link "View External Url" at bounding box center [938, 241] width 107 height 19
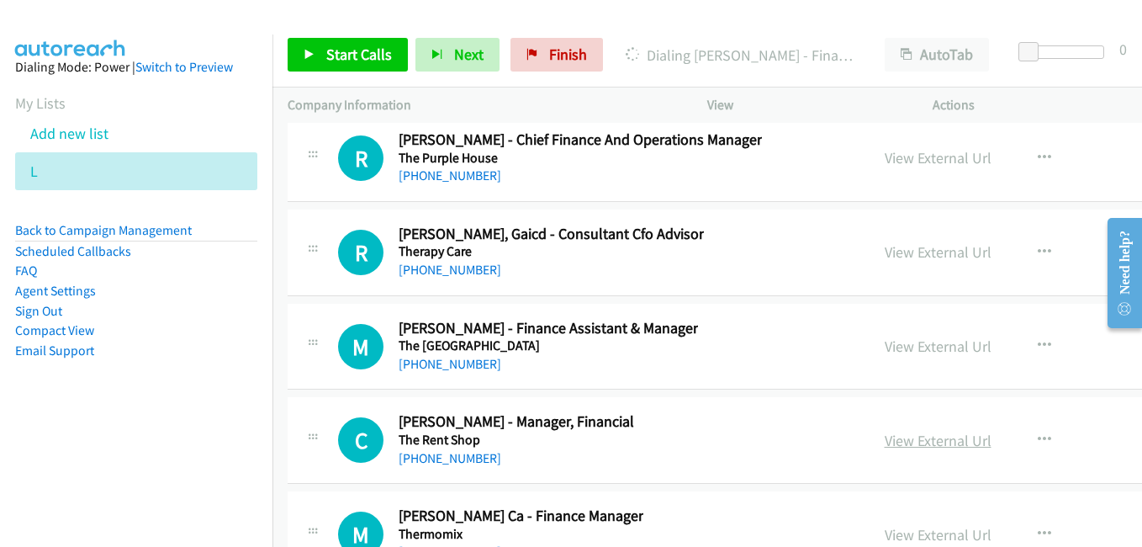
click at [885, 442] on link "View External Url" at bounding box center [938, 440] width 107 height 19
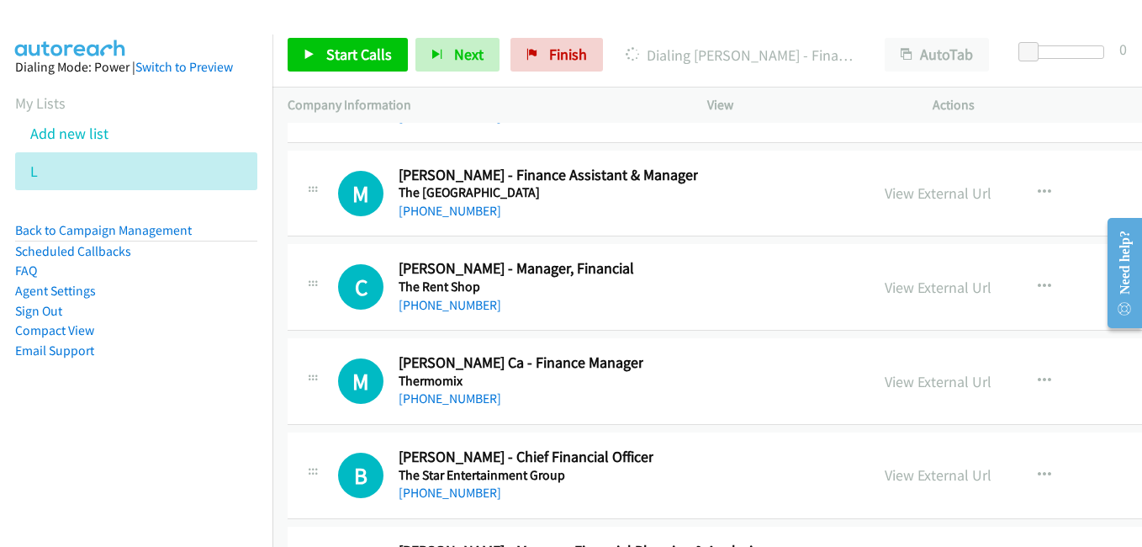
scroll to position [43147, 0]
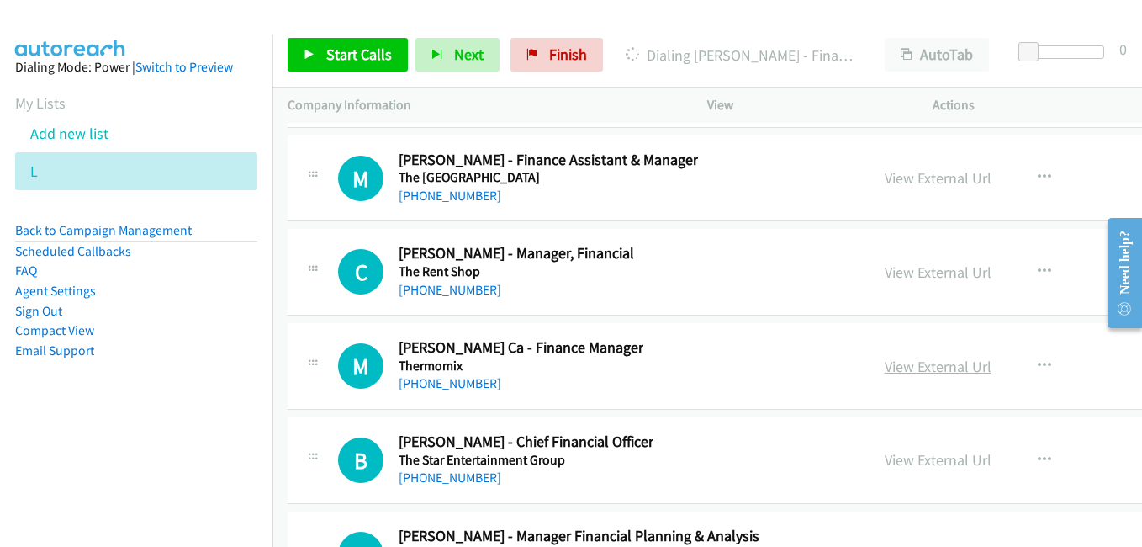
click at [885, 363] on link "View External Url" at bounding box center [938, 366] width 107 height 19
click at [885, 467] on link "View External Url" at bounding box center [938, 459] width 107 height 19
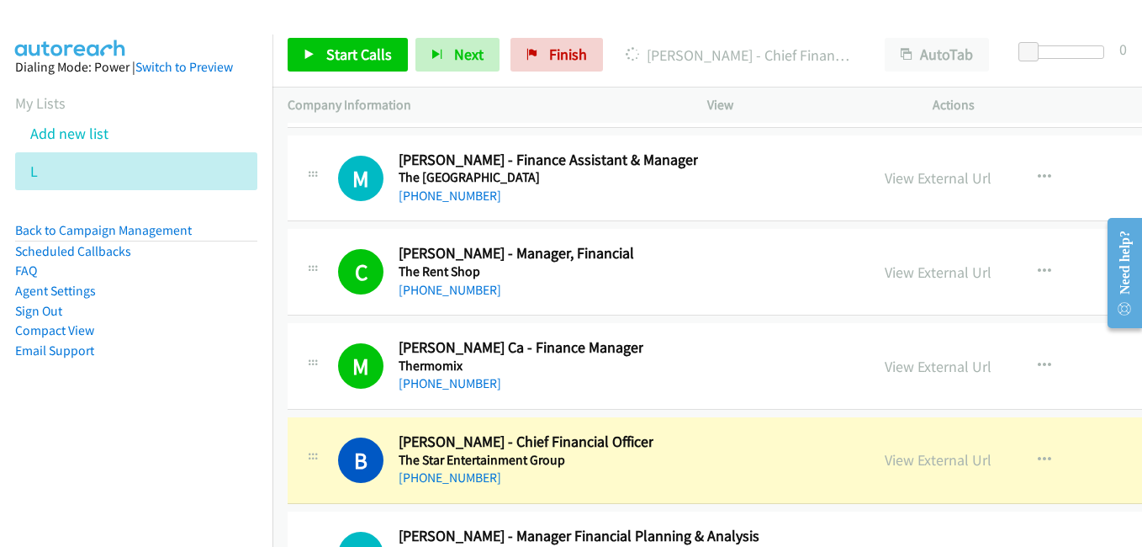
drag, startPoint x: 713, startPoint y: 447, endPoint x: 757, endPoint y: 439, distance: 44.5
click at [713, 447] on div "B Callback Scheduled [PERSON_NAME] - Chief Financial Officer The Star Entertain…" at bounding box center [596, 460] width 516 height 56
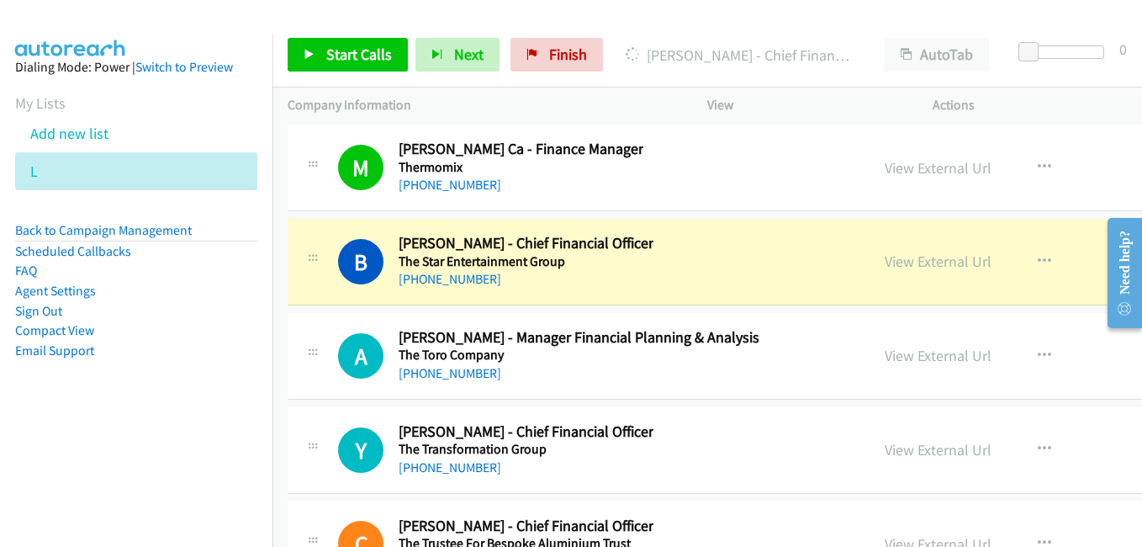
scroll to position [43400, 0]
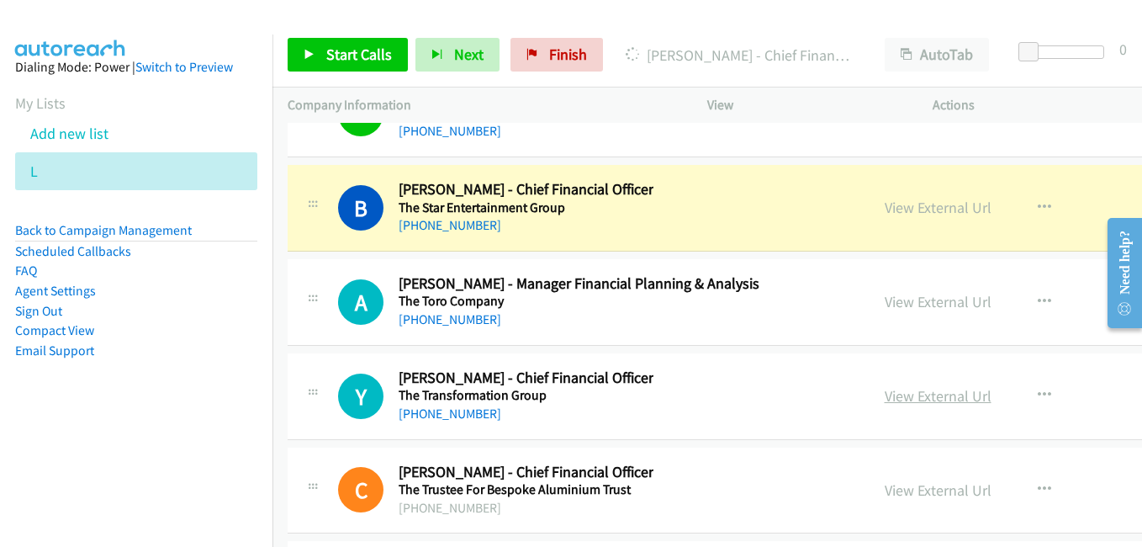
click at [894, 400] on link "View External Url" at bounding box center [938, 395] width 107 height 19
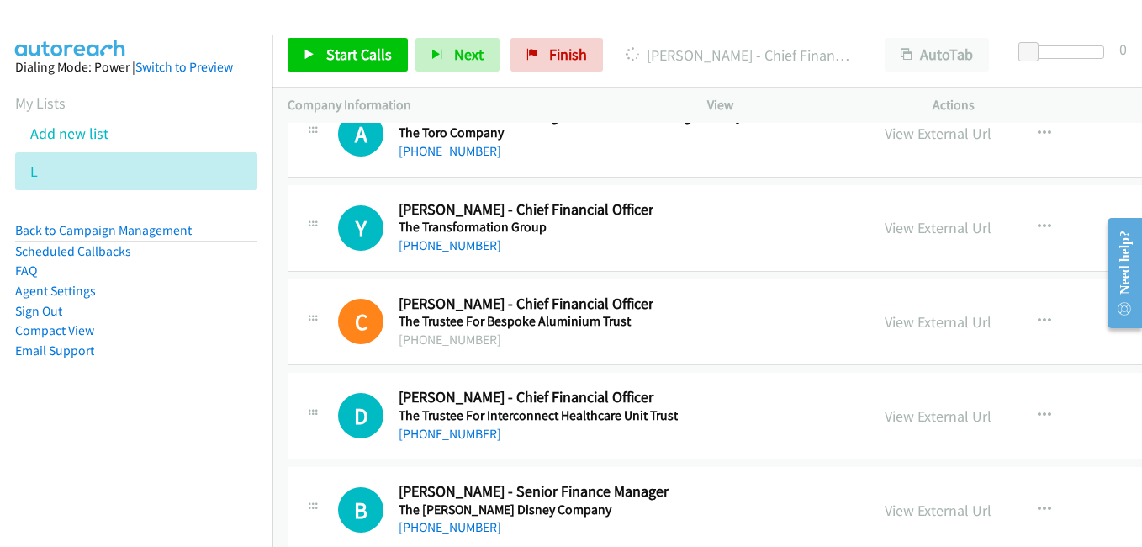
drag, startPoint x: 892, startPoint y: 326, endPoint x: 214, endPoint y: 29, distance: 741.2
click at [892, 326] on link "View External Url" at bounding box center [938, 321] width 107 height 19
drag, startPoint x: 897, startPoint y: 420, endPoint x: 865, endPoint y: 404, distance: 35.0
click at [897, 420] on link "View External Url" at bounding box center [938, 415] width 107 height 19
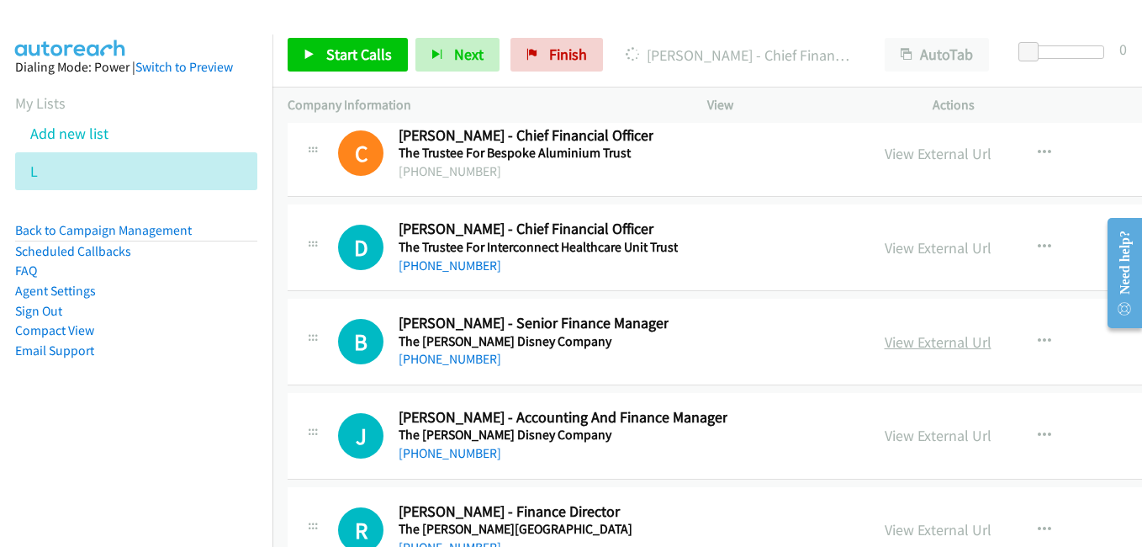
click at [886, 343] on link "View External Url" at bounding box center [938, 341] width 107 height 19
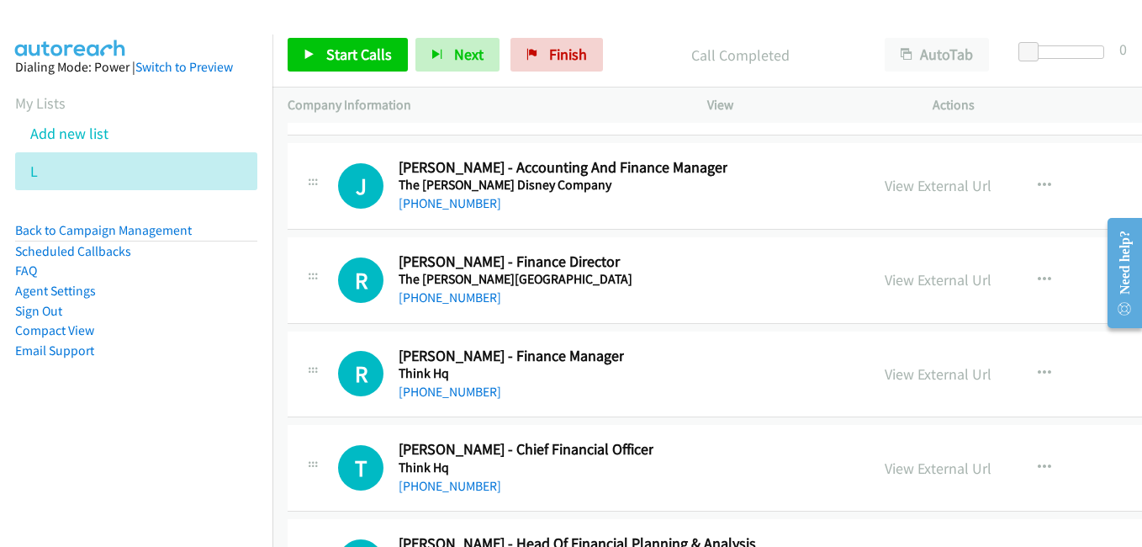
scroll to position [43989, 0]
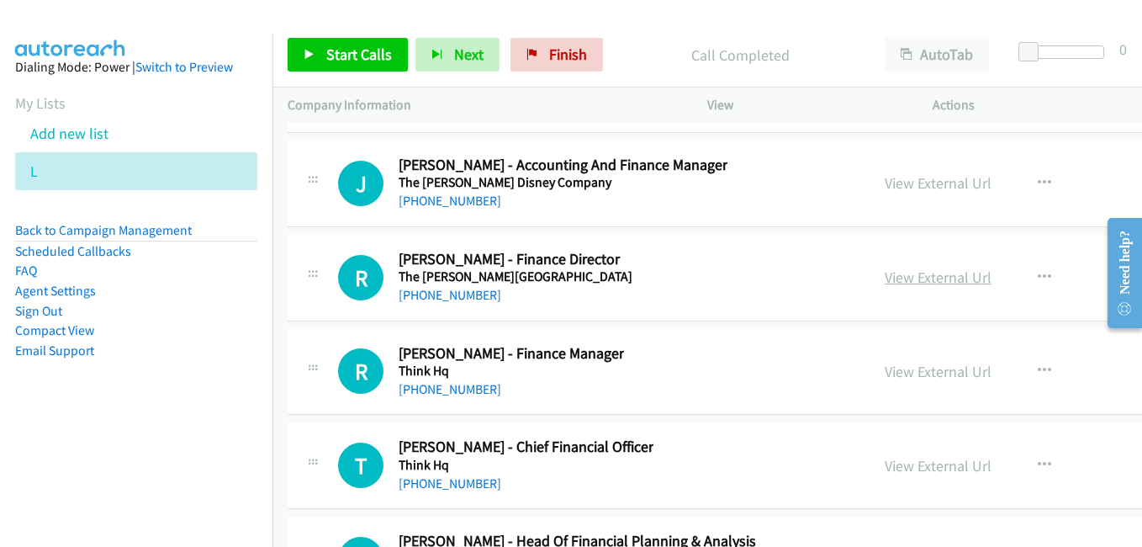
click at [913, 284] on link "View External Url" at bounding box center [938, 276] width 107 height 19
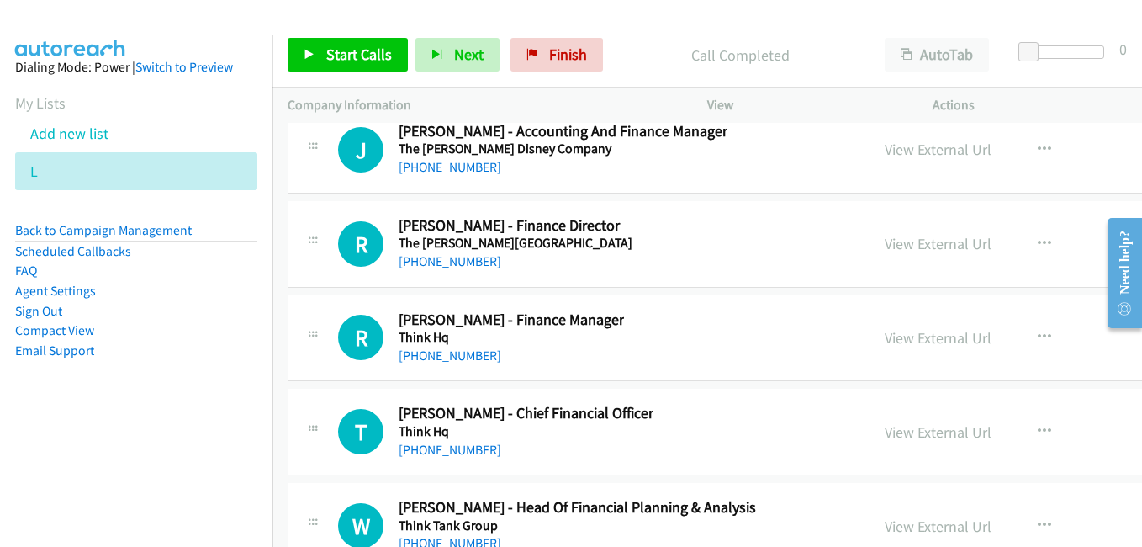
scroll to position [44073, 0]
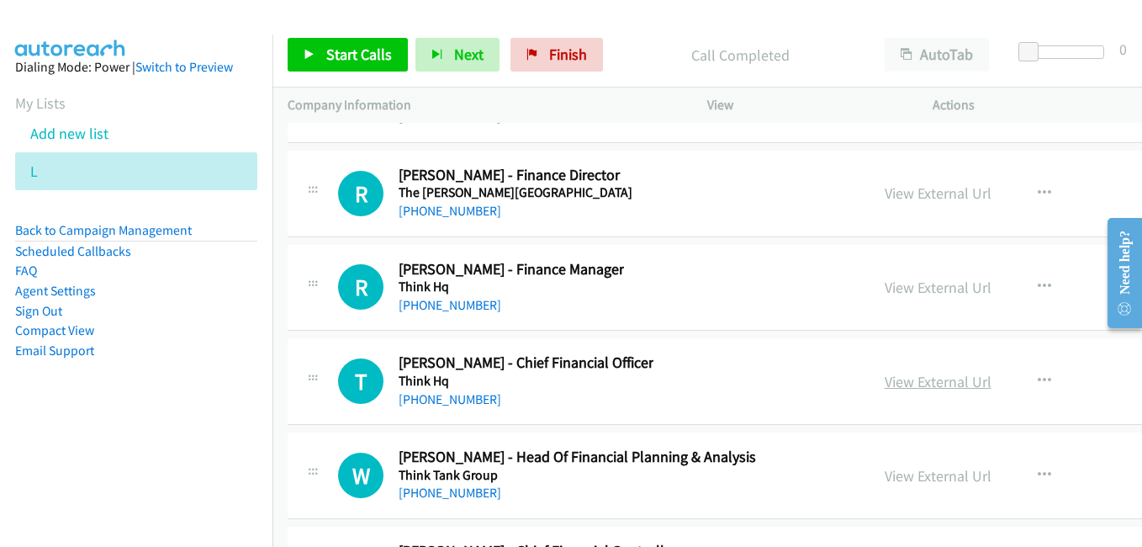
click at [888, 382] on link "View External Url" at bounding box center [938, 381] width 107 height 19
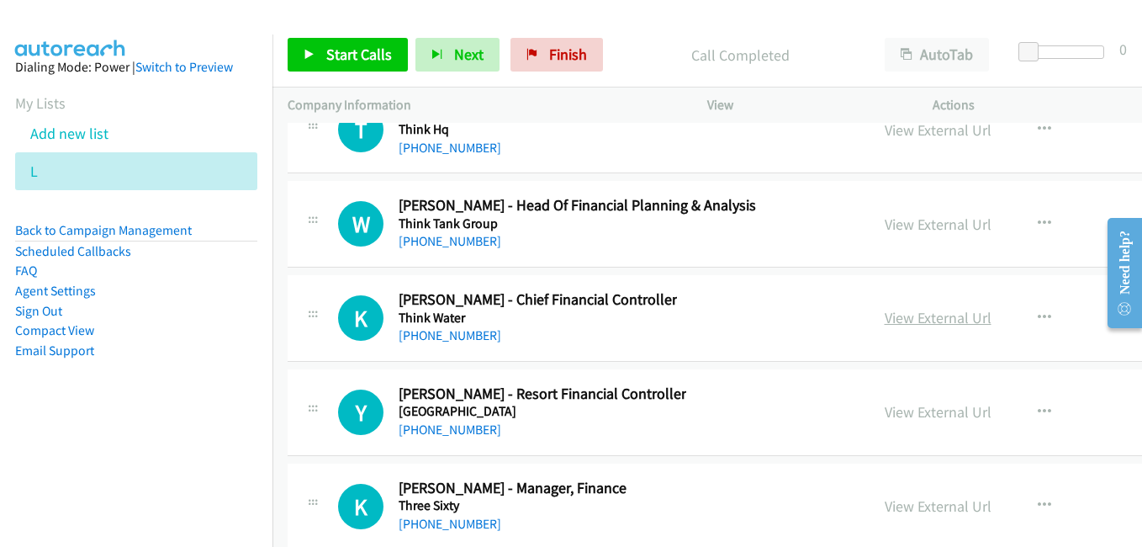
scroll to position [44325, 0]
click at [885, 321] on link "View External Url" at bounding box center [938, 316] width 107 height 19
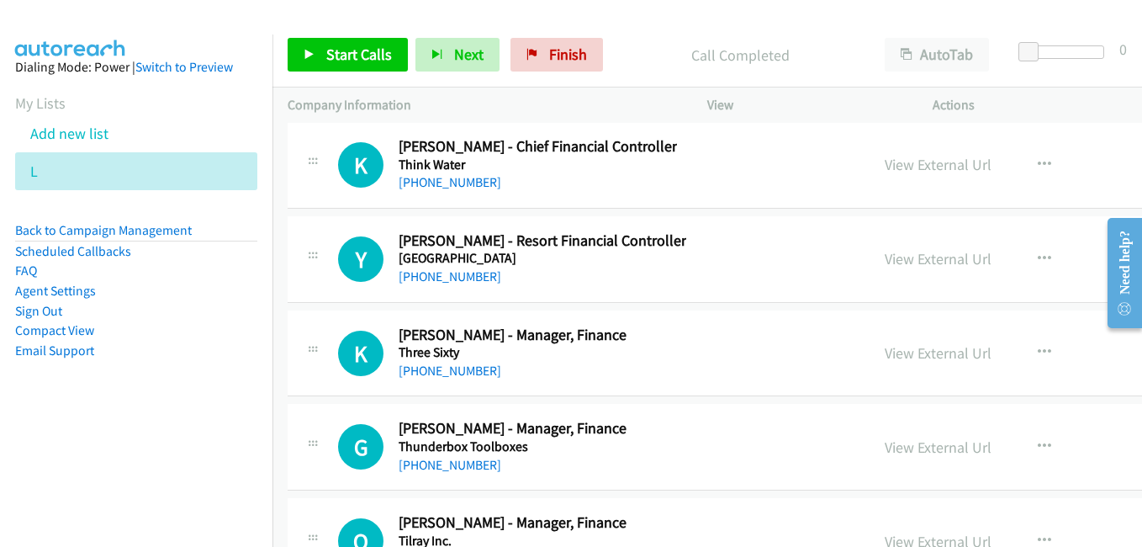
scroll to position [44493, 0]
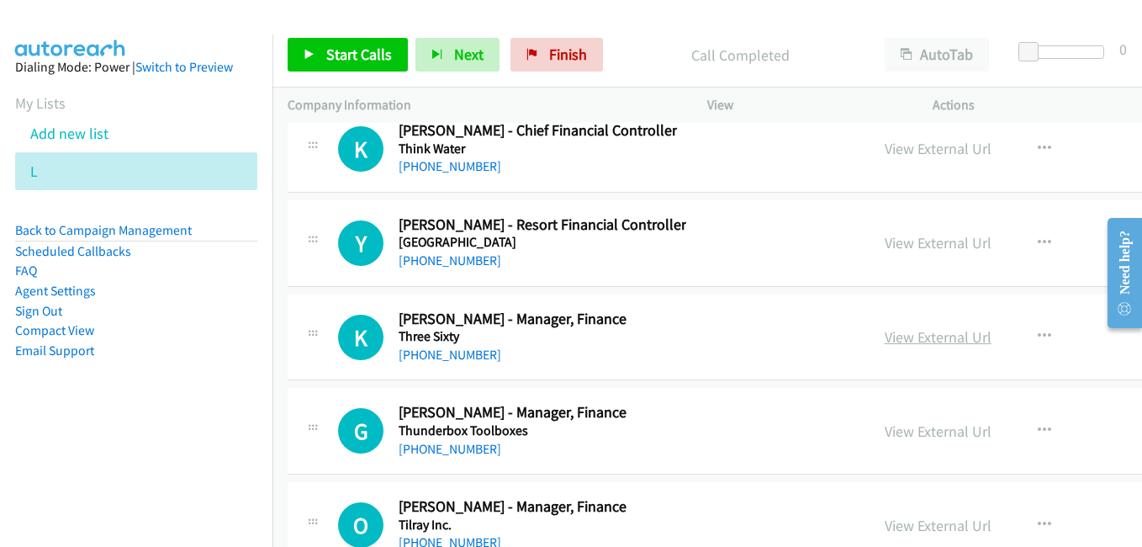
click at [894, 337] on link "View External Url" at bounding box center [938, 336] width 107 height 19
click at [922, 431] on link "View External Url" at bounding box center [938, 430] width 107 height 19
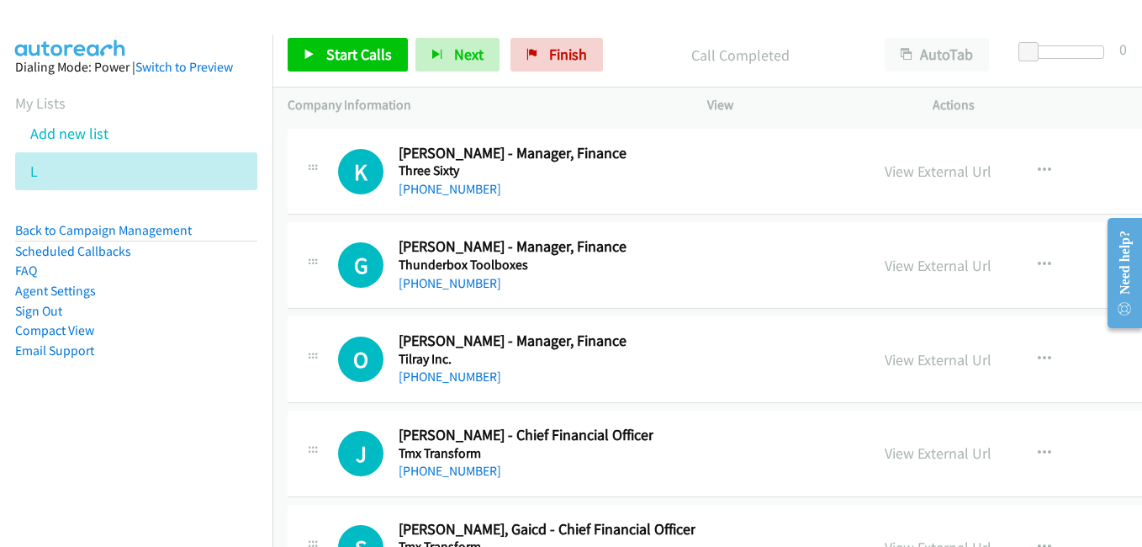
scroll to position [44661, 0]
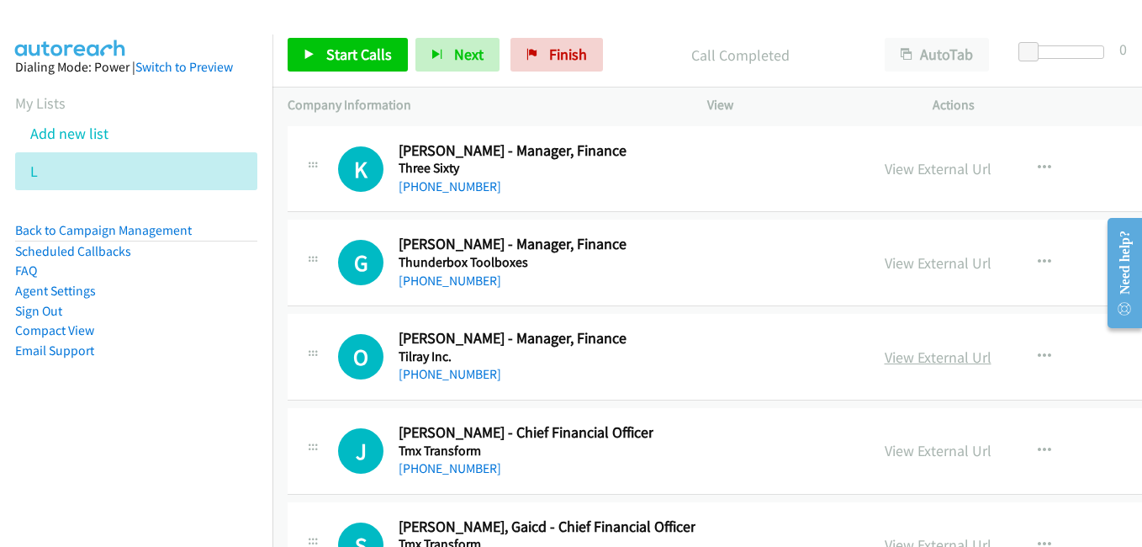
drag, startPoint x: 896, startPoint y: 358, endPoint x: 859, endPoint y: 348, distance: 38.4
click at [896, 358] on link "View External Url" at bounding box center [938, 356] width 107 height 19
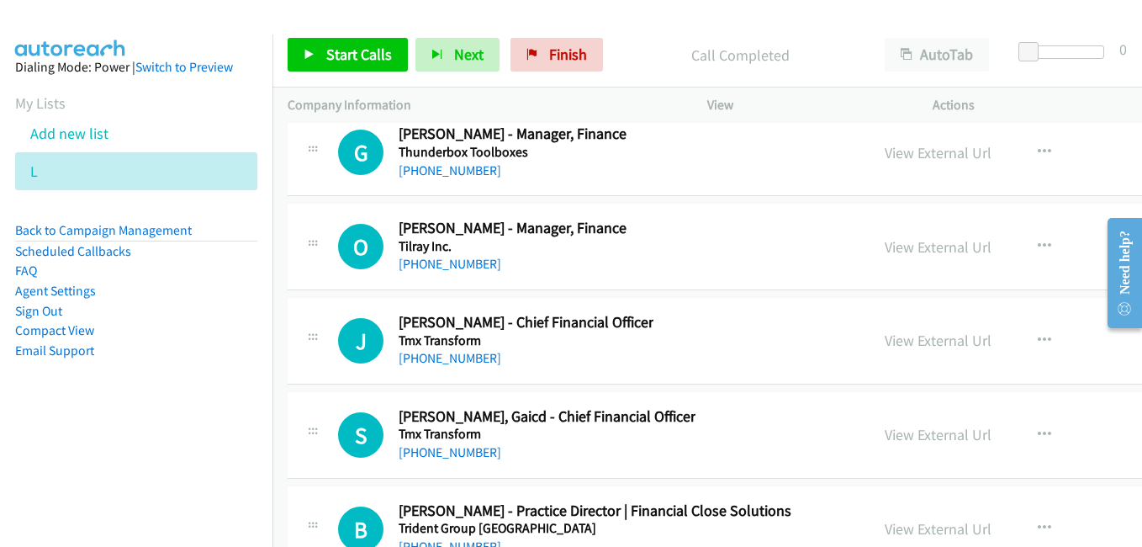
scroll to position [44830, 0]
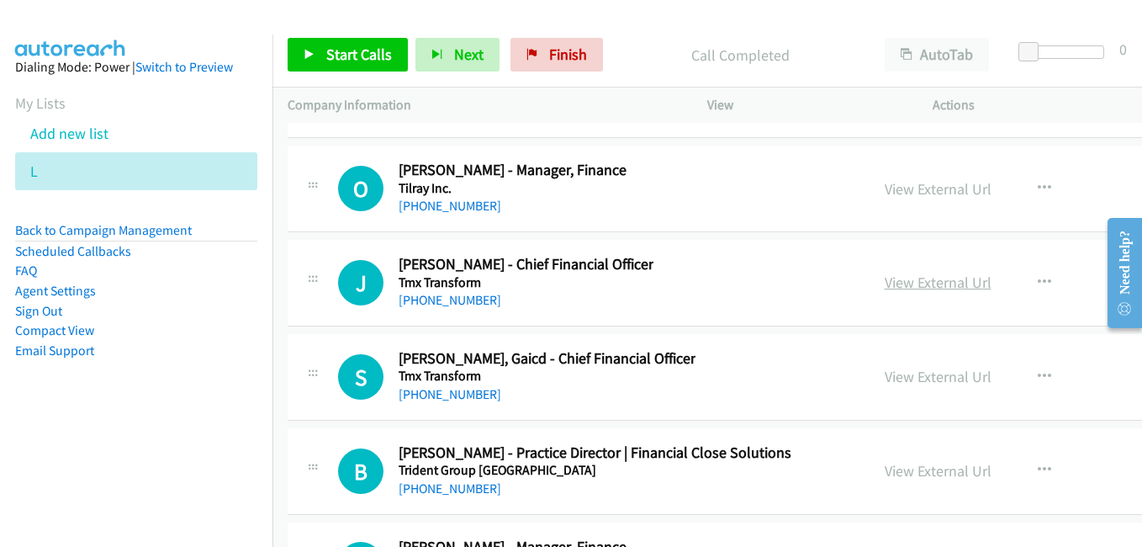
click at [886, 286] on link "View External Url" at bounding box center [938, 282] width 107 height 19
